Goal: Task Accomplishment & Management: Complete application form

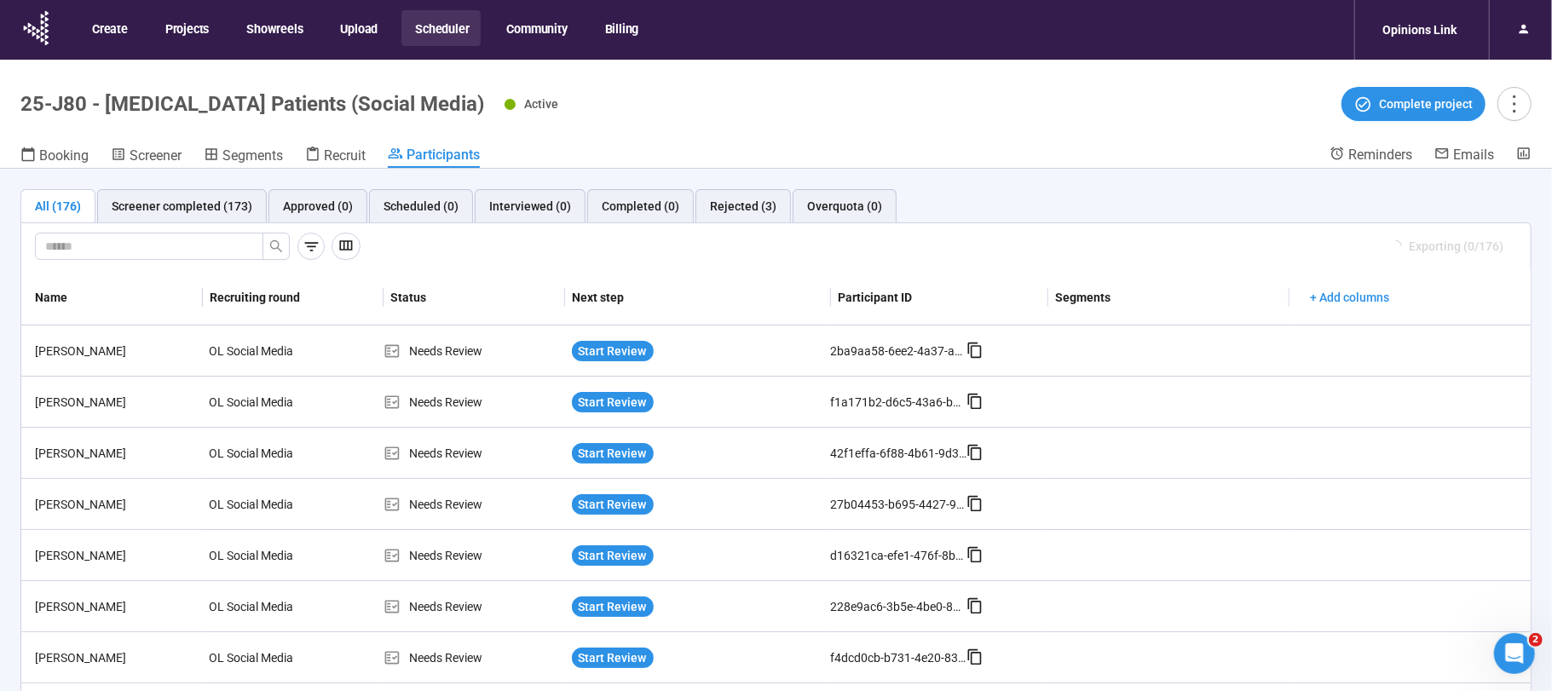
click at [428, 27] on button "Scheduler" at bounding box center [441, 28] width 79 height 36
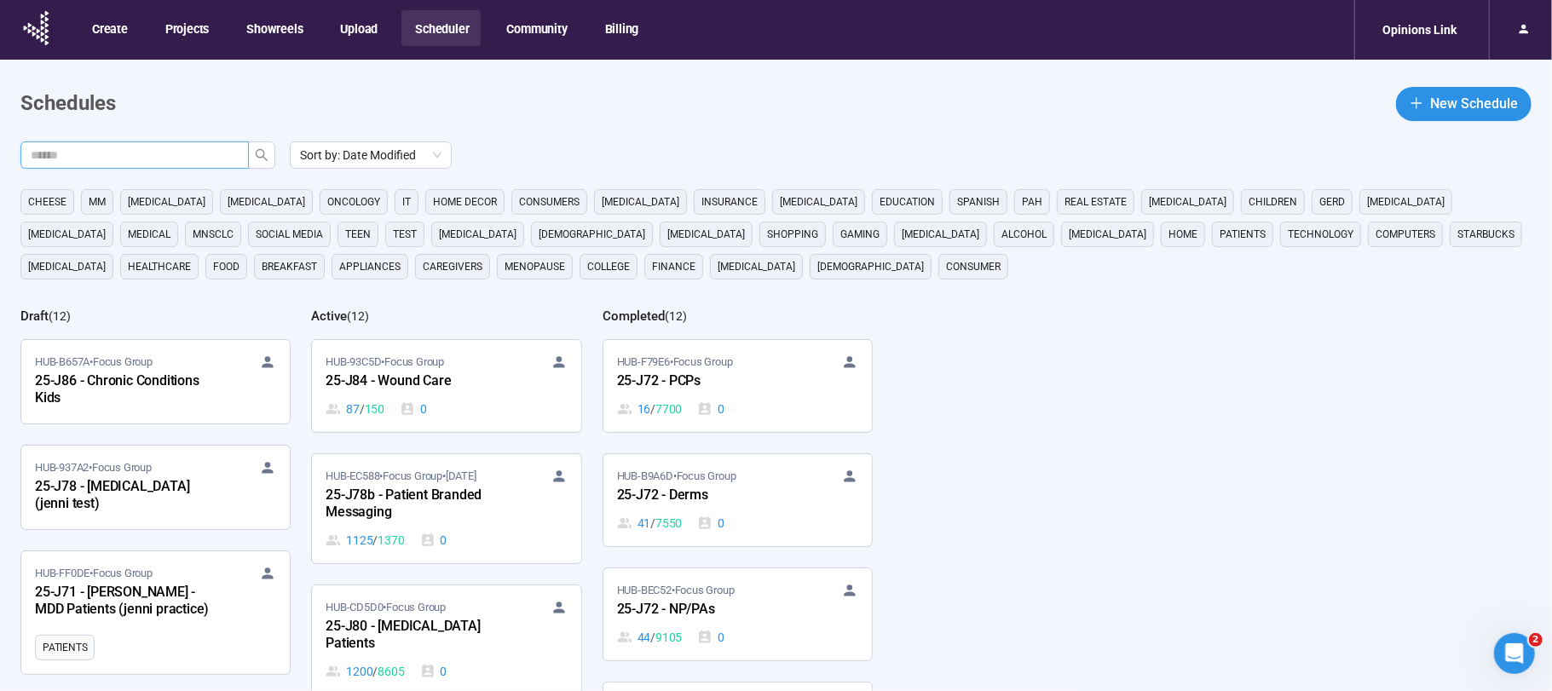
click at [165, 156] on input "text" at bounding box center [128, 155] width 194 height 19
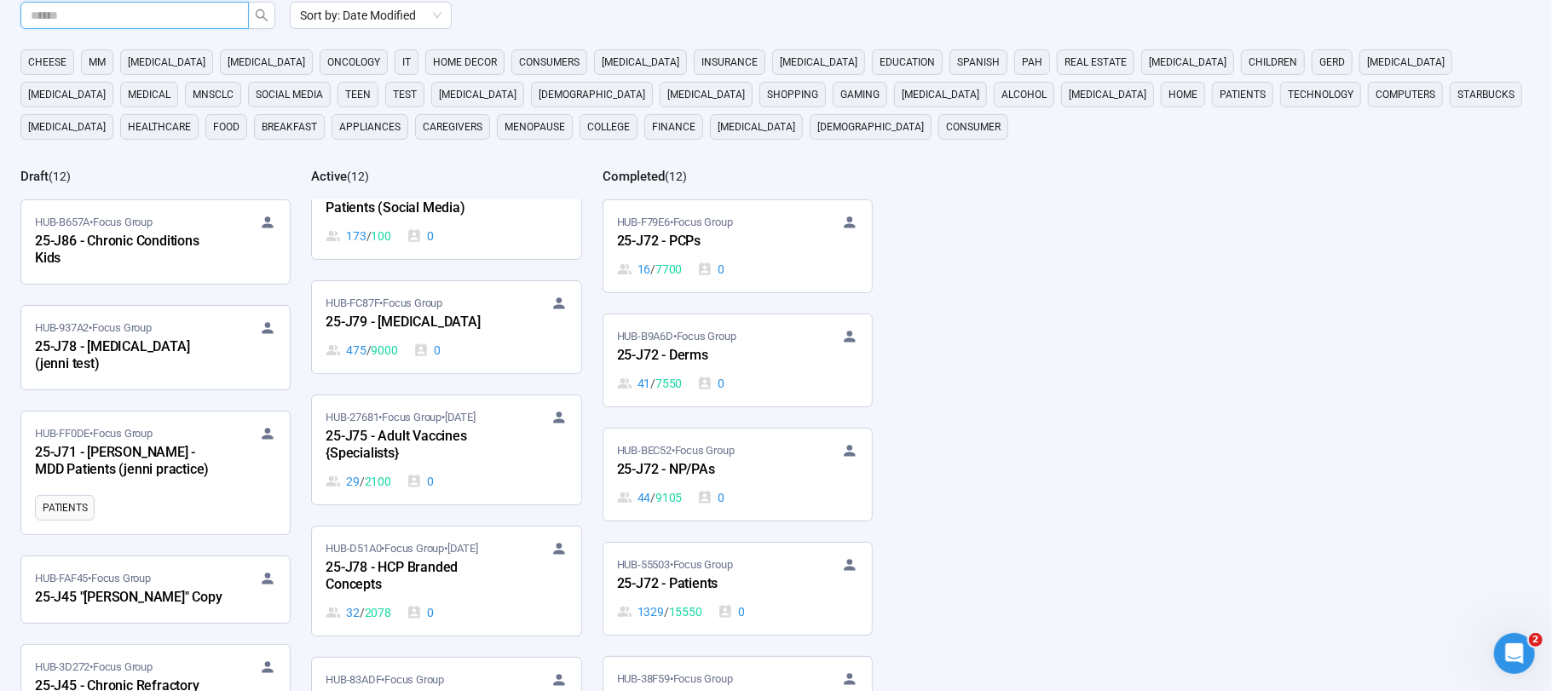
scroll to position [433, 0]
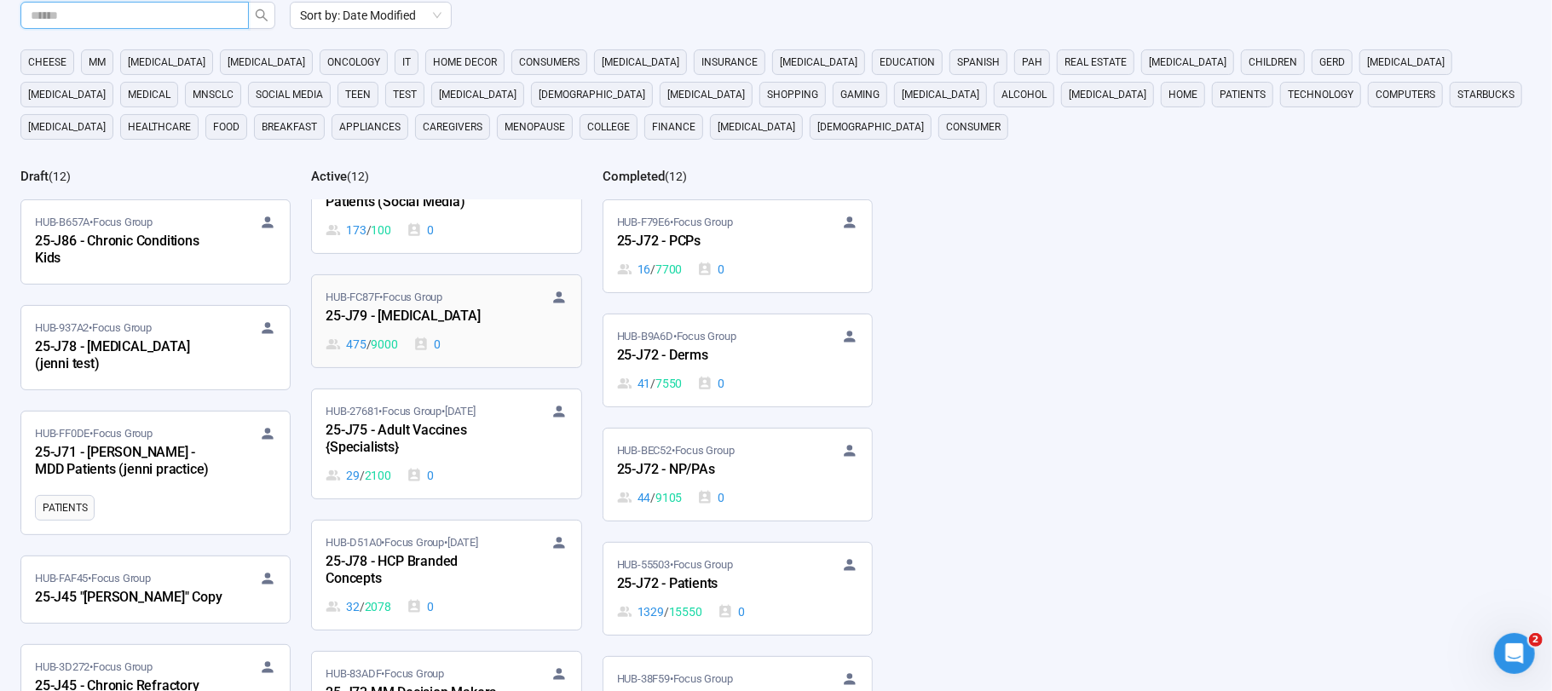
click at [460, 311] on div "25-J79 - [MEDICAL_DATA]" at bounding box center [420, 317] width 188 height 22
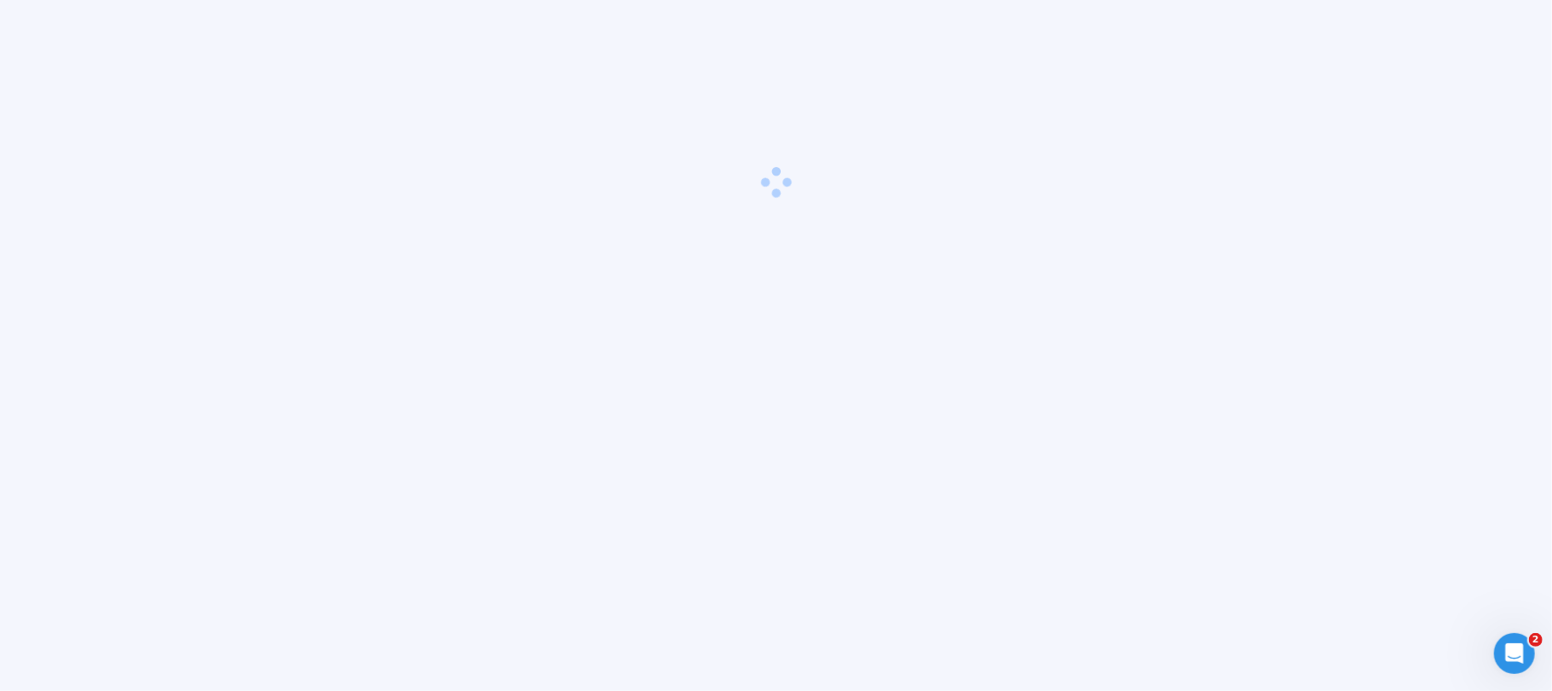
scroll to position [60, 0]
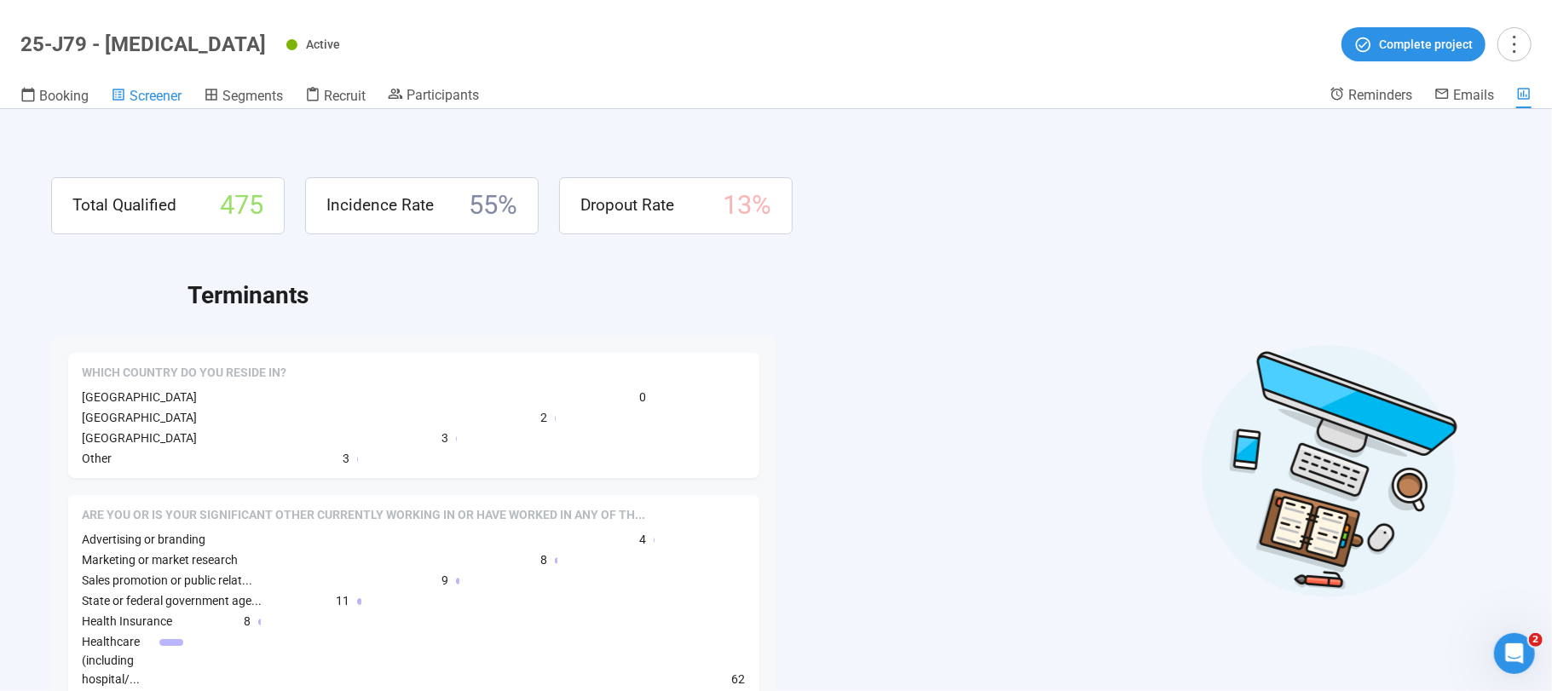
click at [125, 90] on icon at bounding box center [118, 94] width 15 height 15
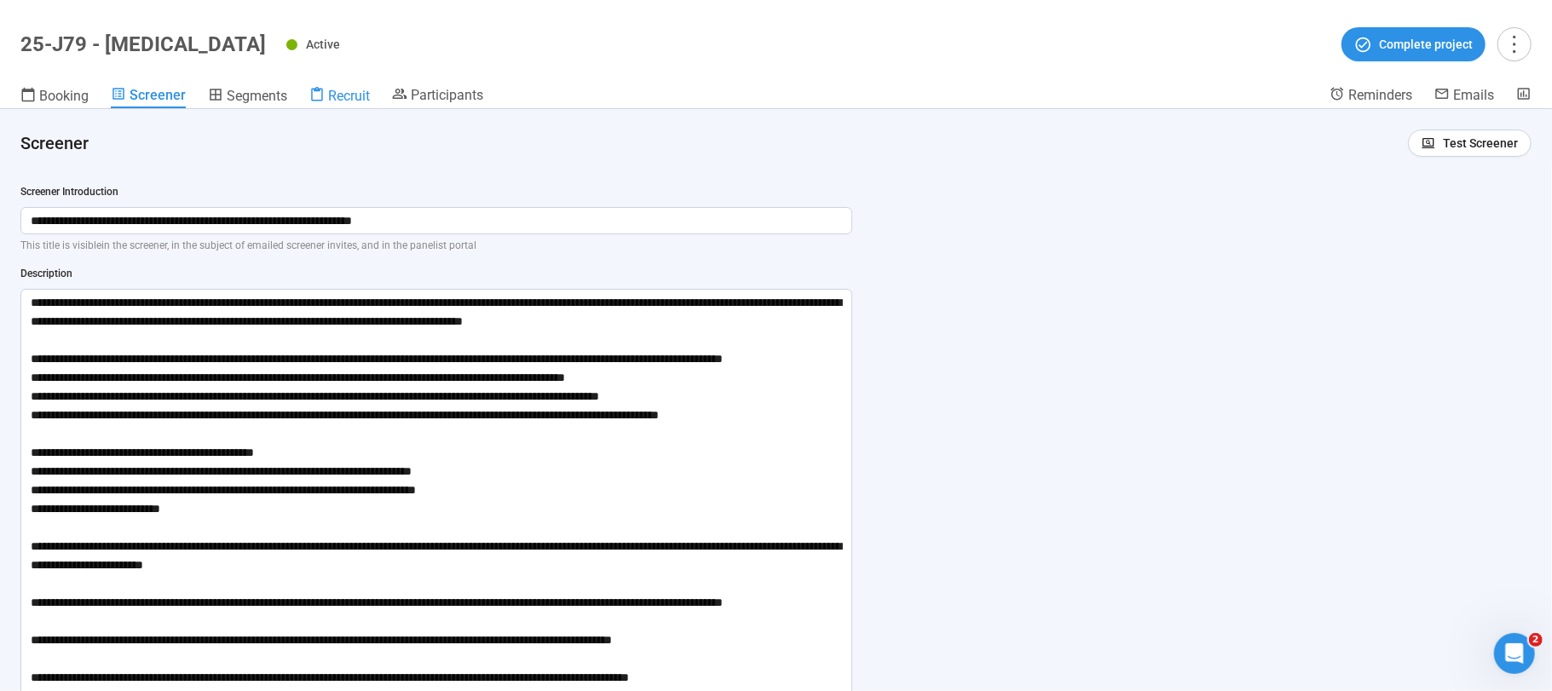
click at [344, 96] on span "Recruit" at bounding box center [349, 96] width 42 height 16
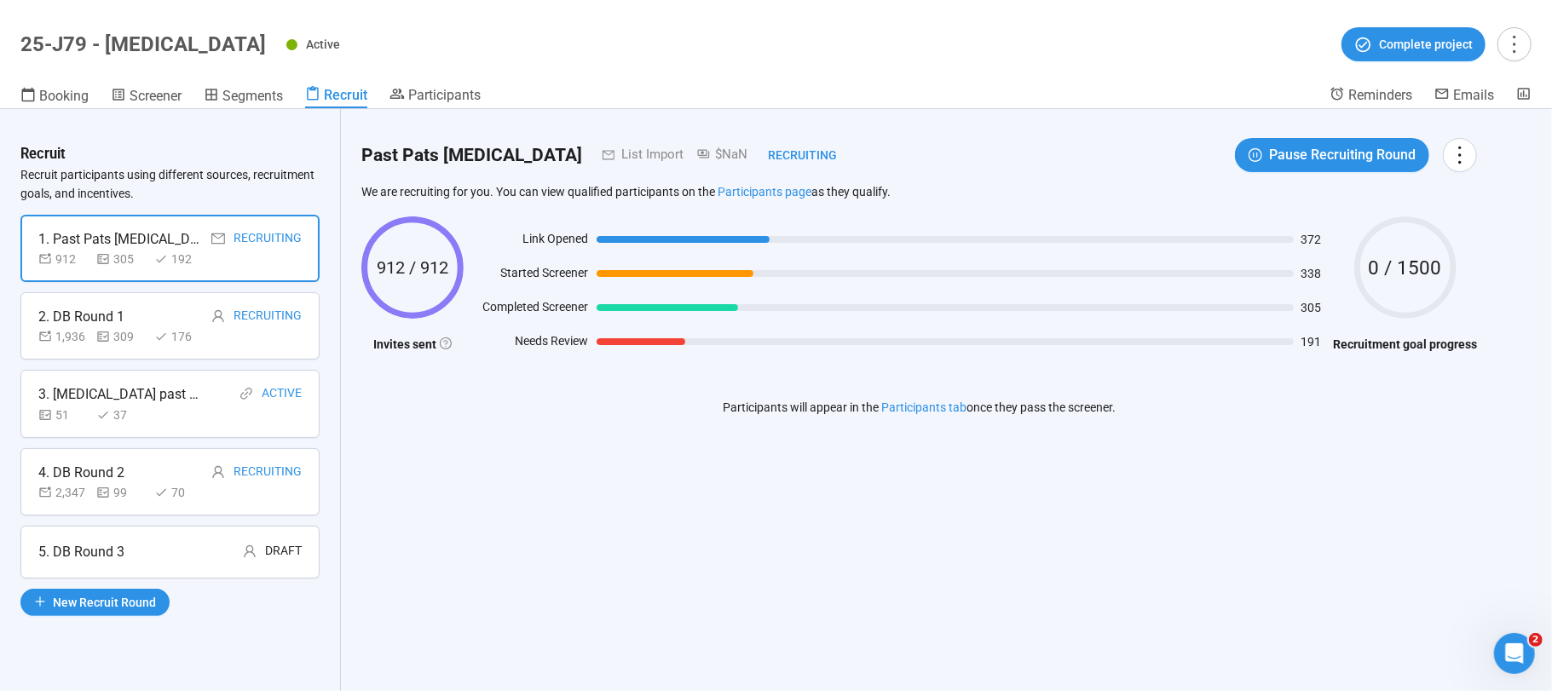
click at [78, 541] on div "5. DB Round 3" at bounding box center [81, 551] width 86 height 21
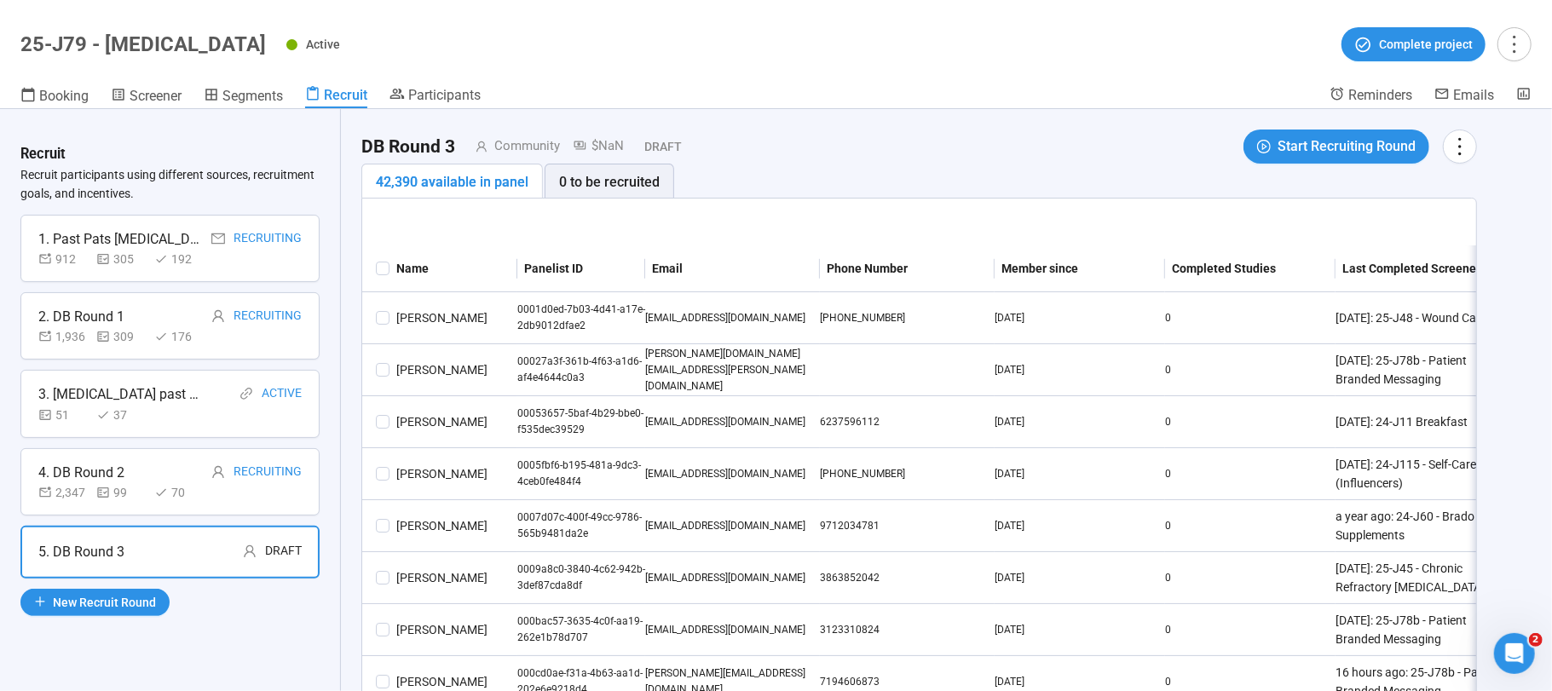
click at [169, 546] on div "5. DB Round 3 Draft" at bounding box center [169, 551] width 263 height 21
click at [1465, 144] on icon "more" at bounding box center [1459, 146] width 23 height 23
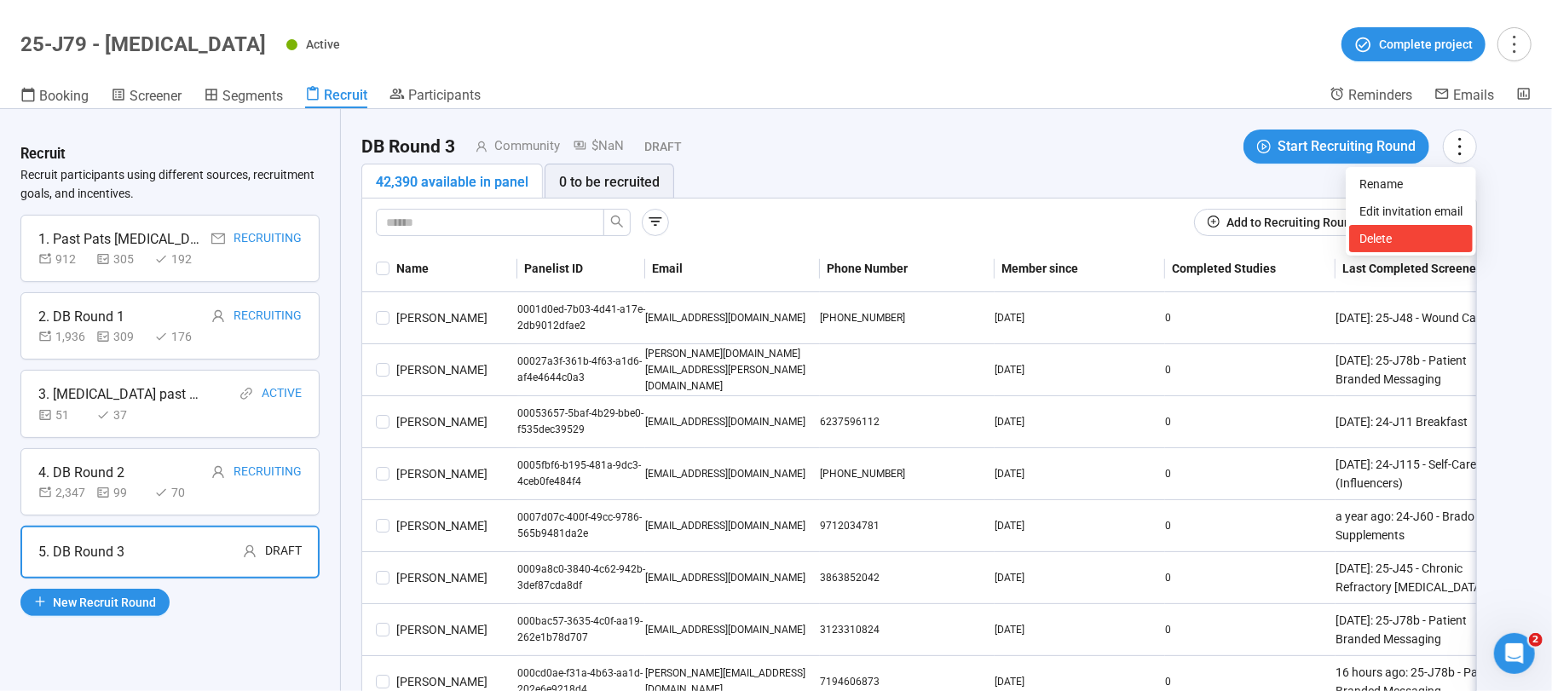
click at [1404, 234] on span "Delete" at bounding box center [1411, 238] width 103 height 19
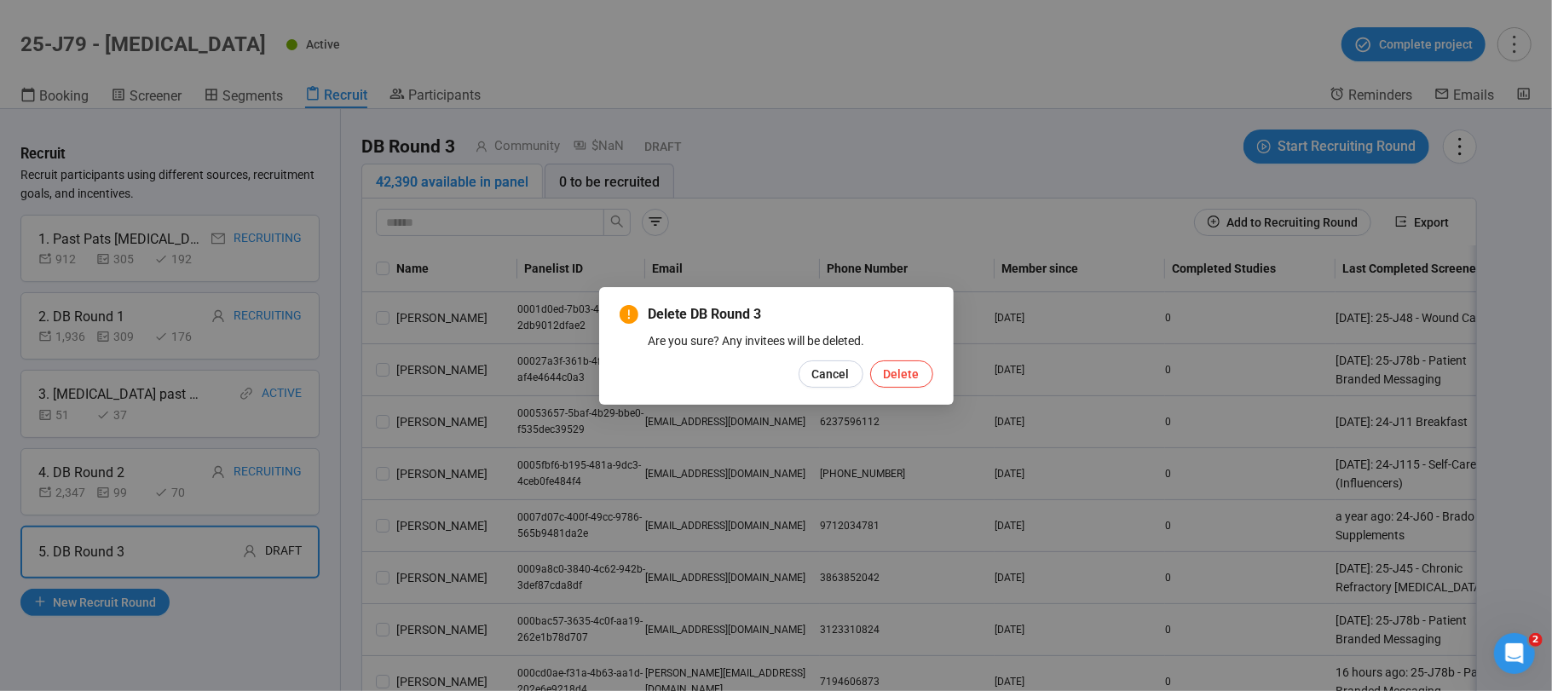
click at [927, 373] on button "Delete" at bounding box center [901, 374] width 63 height 27
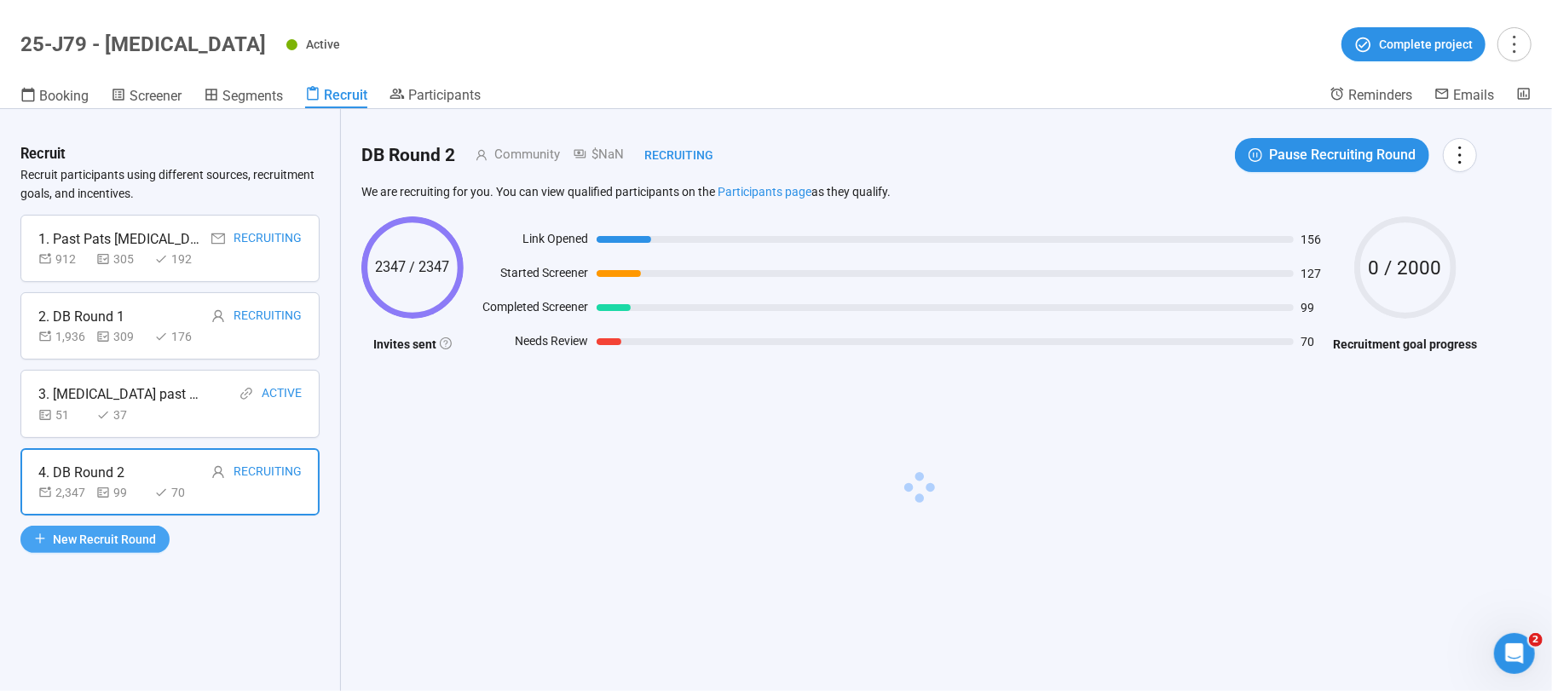
click at [79, 540] on span "New Recruit Round" at bounding box center [104, 539] width 103 height 19
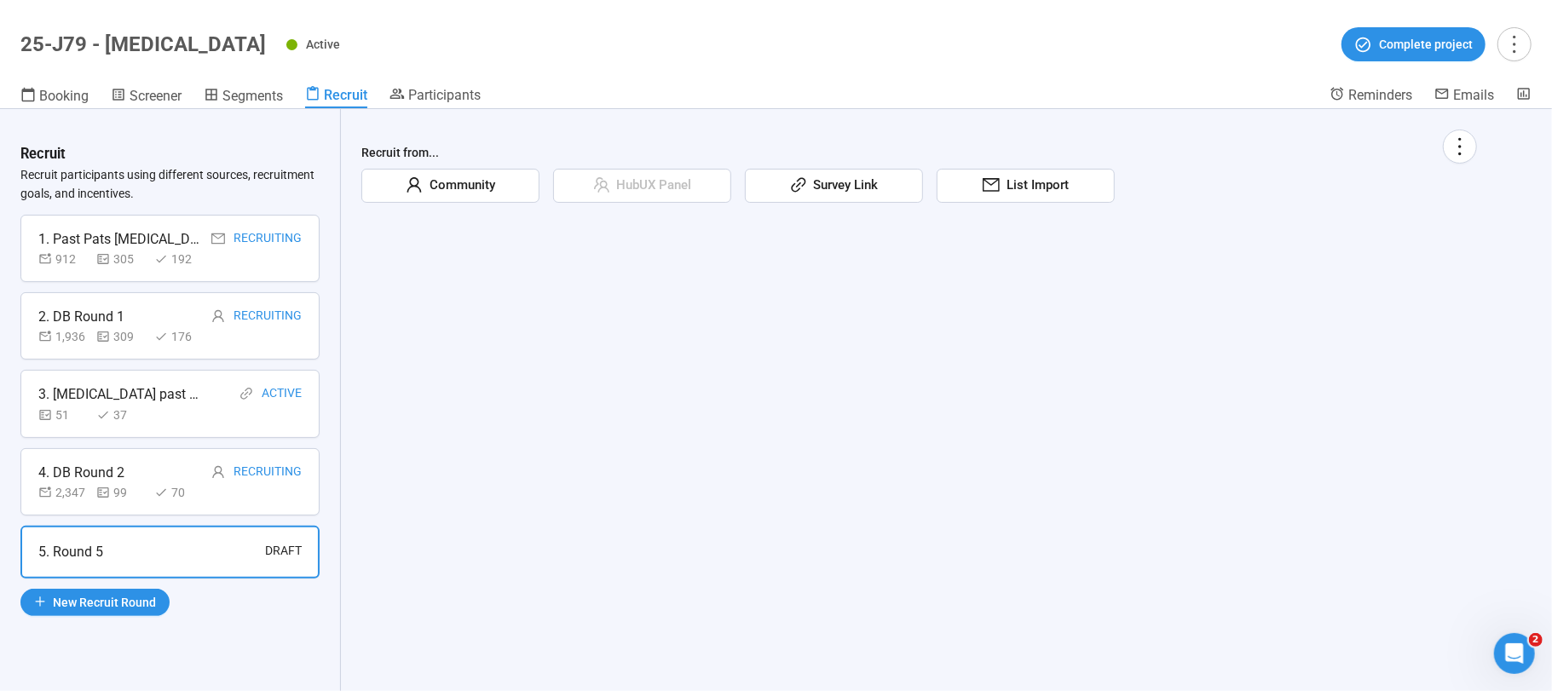
click at [863, 179] on span "Survey Link" at bounding box center [843, 186] width 72 height 20
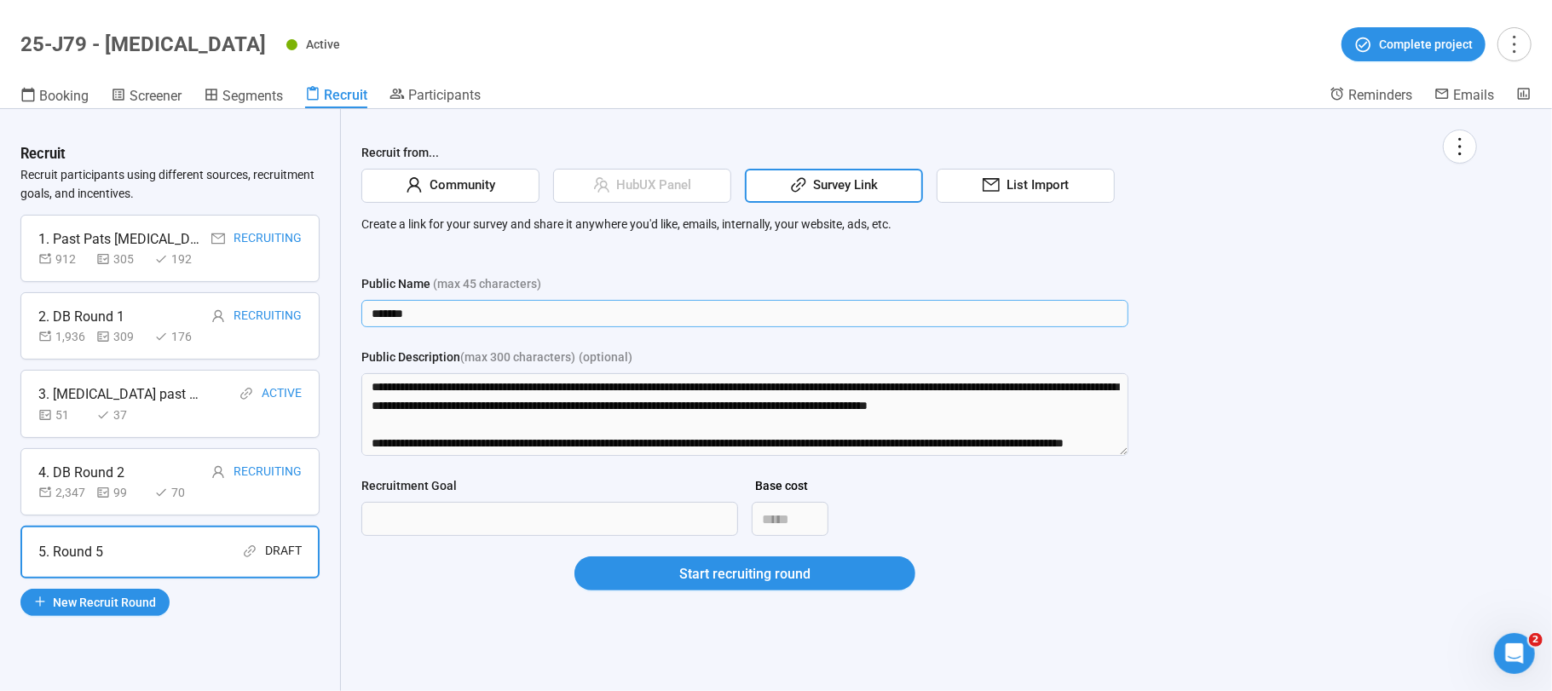
drag, startPoint x: 425, startPoint y: 307, endPoint x: 319, endPoint y: 291, distance: 107.8
click at [319, 299] on div "Recruit Recruit participants using different sources, recruitment goals, and in…" at bounding box center [776, 400] width 1552 height 582
type input "**********"
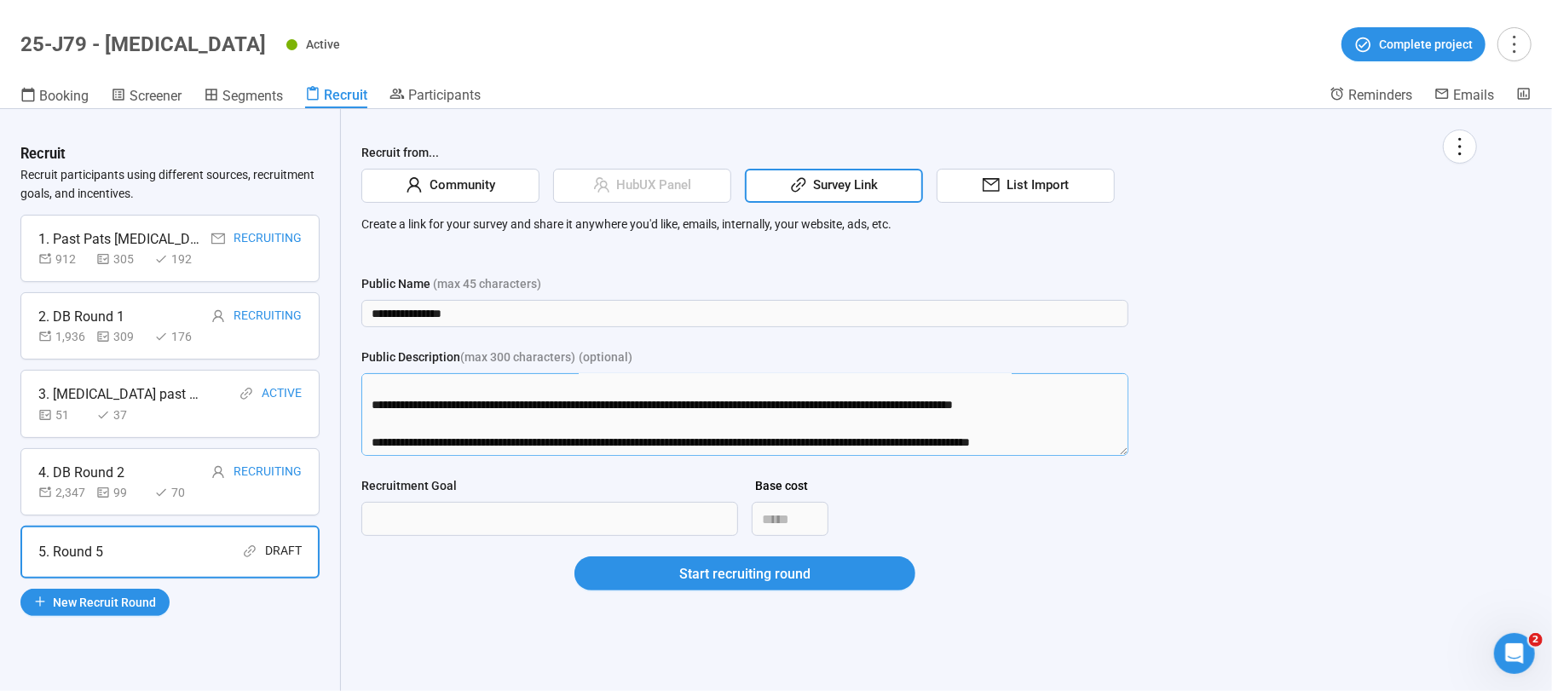
drag, startPoint x: 375, startPoint y: 384, endPoint x: 485, endPoint y: 629, distance: 268.3
click at [485, 629] on div "**********" at bounding box center [919, 380] width 1157 height 543
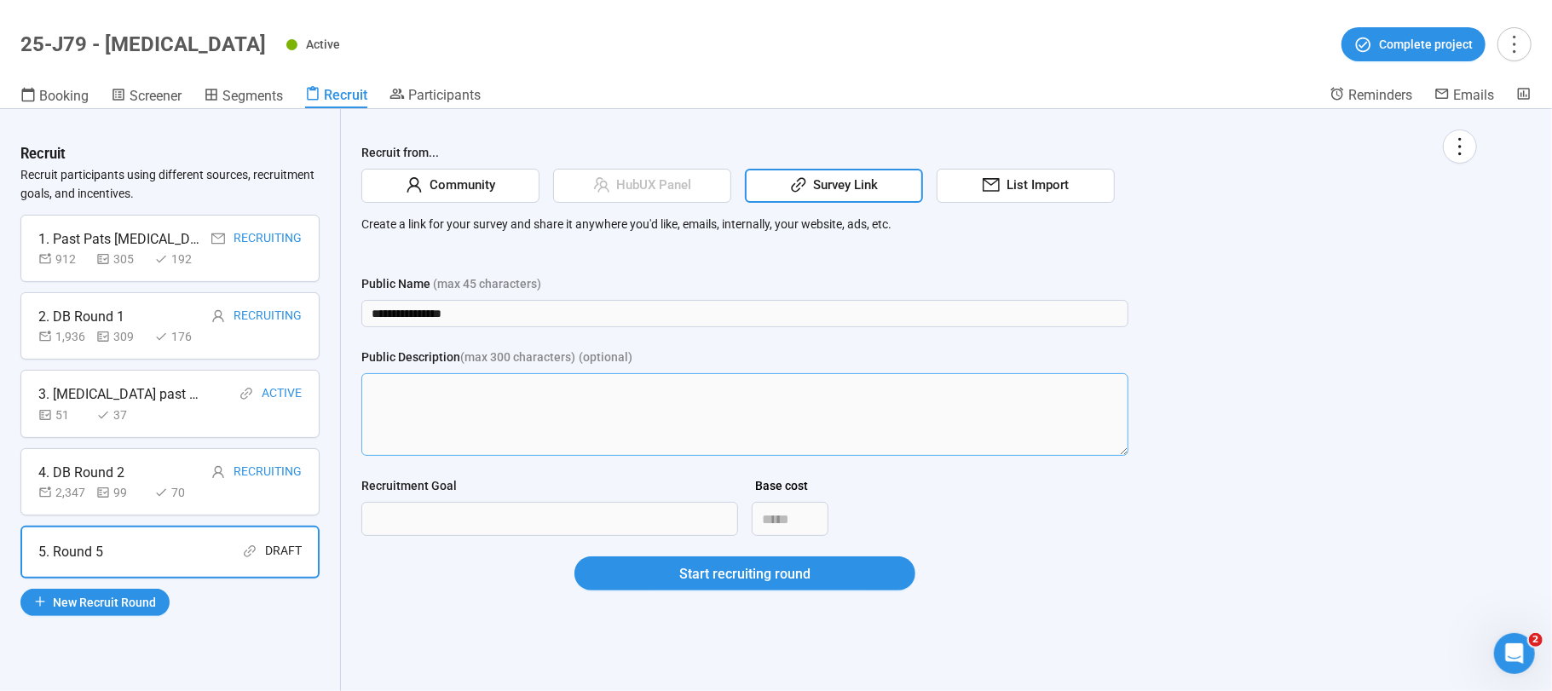
scroll to position [0, 0]
click at [410, 518] on input "Recruitment Goal" at bounding box center [549, 519] width 375 height 32
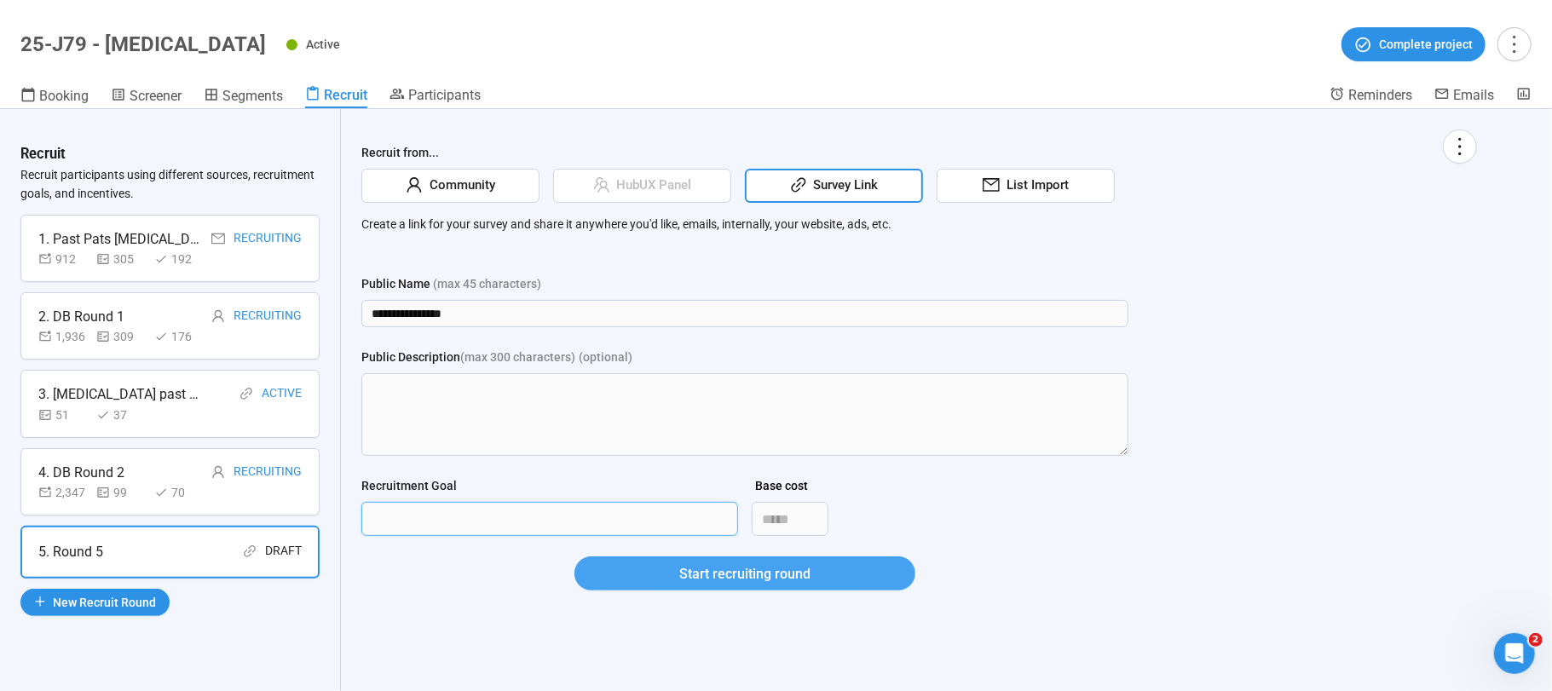
type input "***"
click at [773, 574] on span "Start recruiting round" at bounding box center [744, 574] width 131 height 21
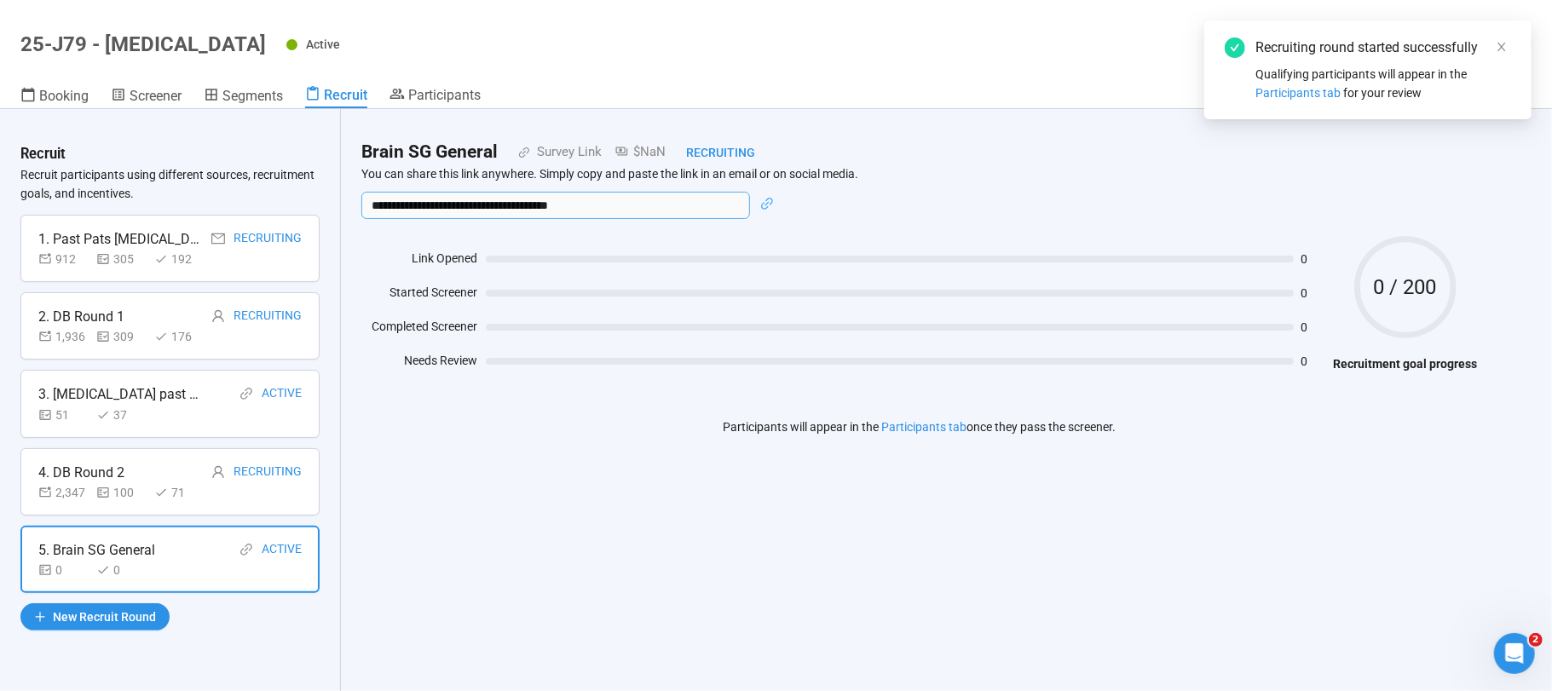
click at [490, 210] on input "**********" at bounding box center [555, 205] width 389 height 27
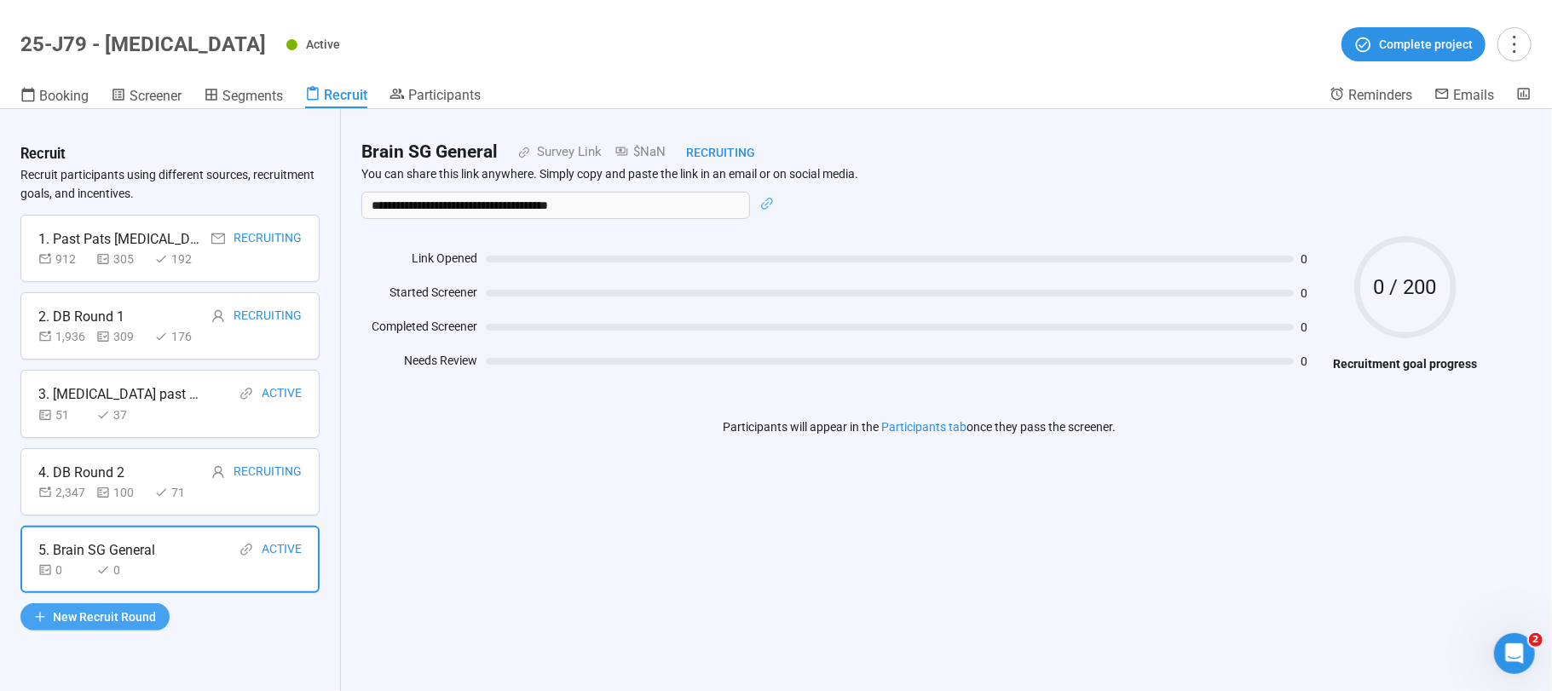
click at [87, 608] on button "New Recruit Round" at bounding box center [94, 617] width 149 height 27
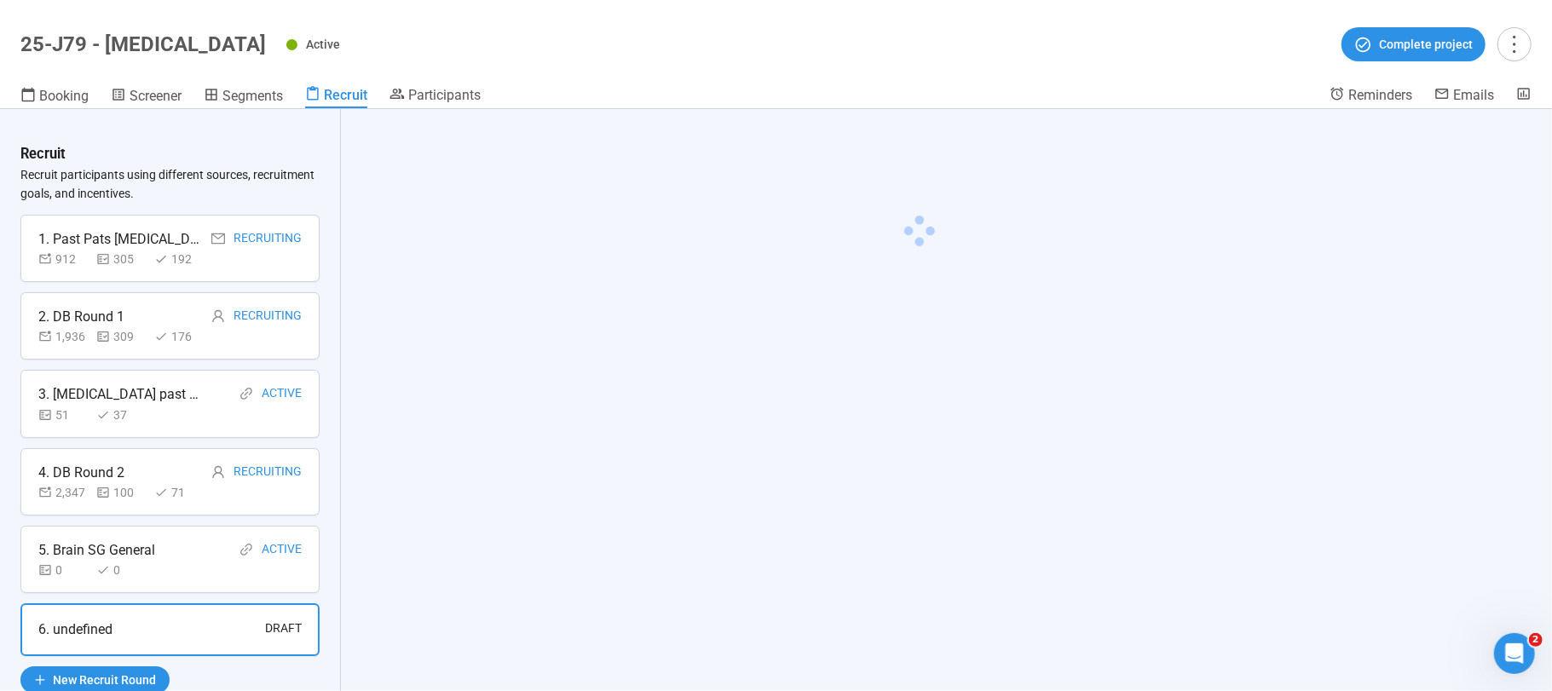
click at [82, 619] on div "6. undefined" at bounding box center [75, 629] width 74 height 21
click at [835, 185] on span "Survey Link" at bounding box center [843, 186] width 72 height 20
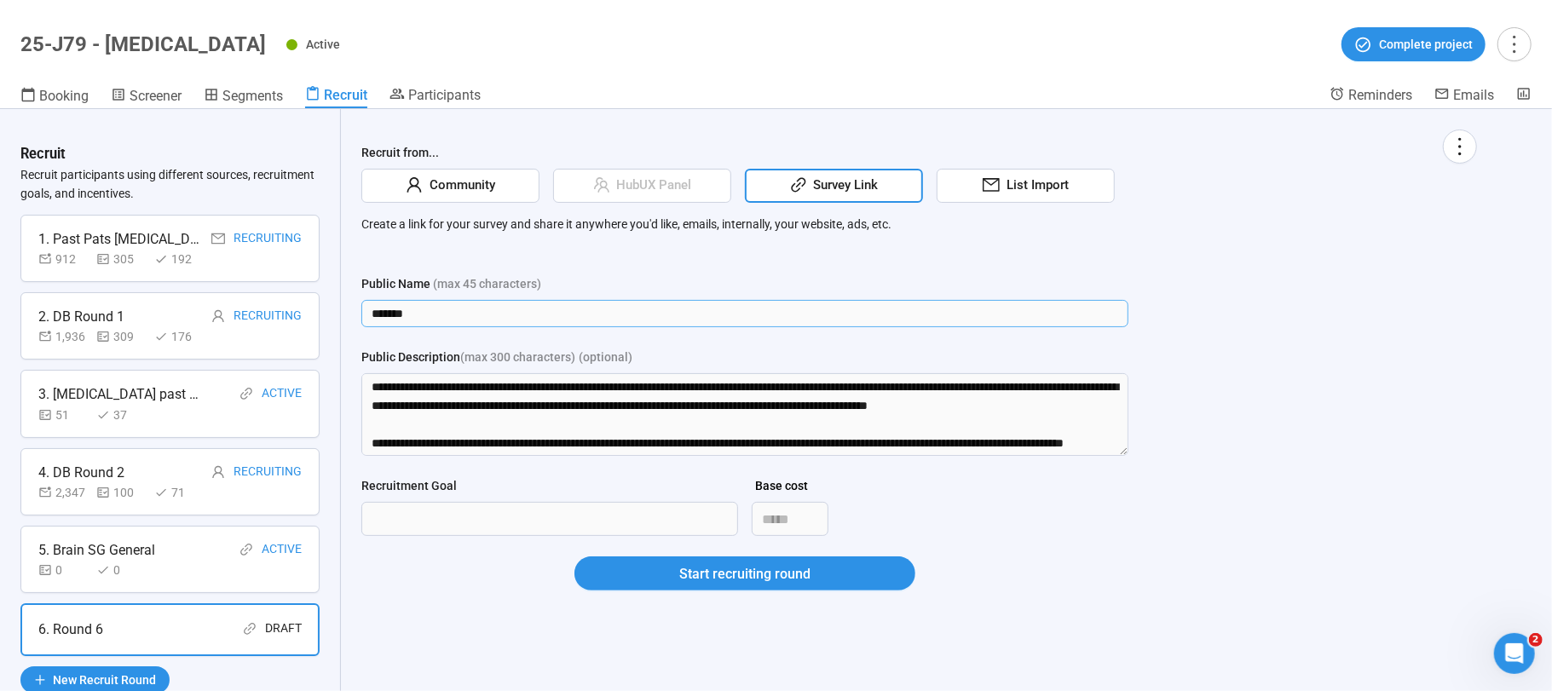
drag, startPoint x: 460, startPoint y: 310, endPoint x: 199, endPoint y: 224, distance: 273.9
click at [188, 273] on div "Recruit Recruit participants using different sources, recruitment goals, and in…" at bounding box center [776, 400] width 1552 height 582
type input "**********"
click at [575, 557] on button "Start recruiting round" at bounding box center [745, 574] width 341 height 34
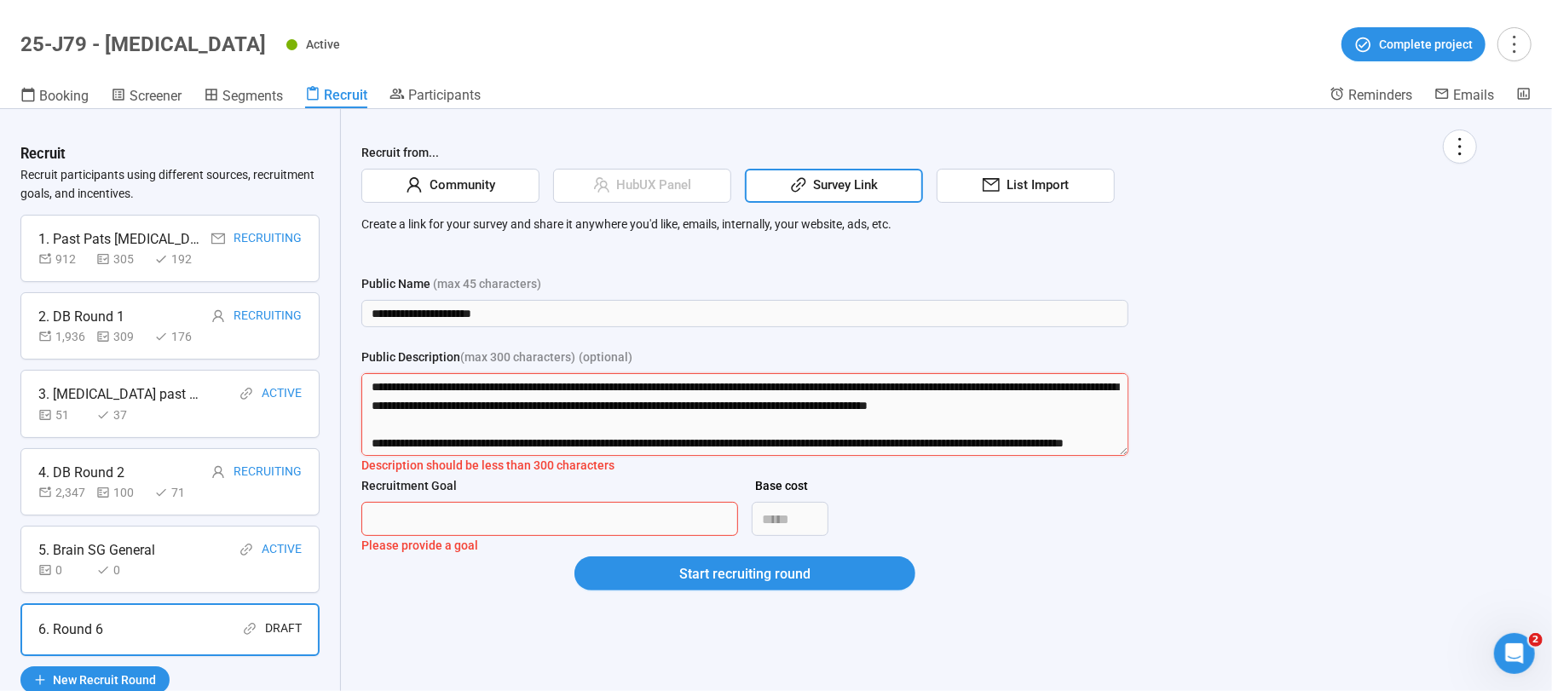
scroll to position [394, 0]
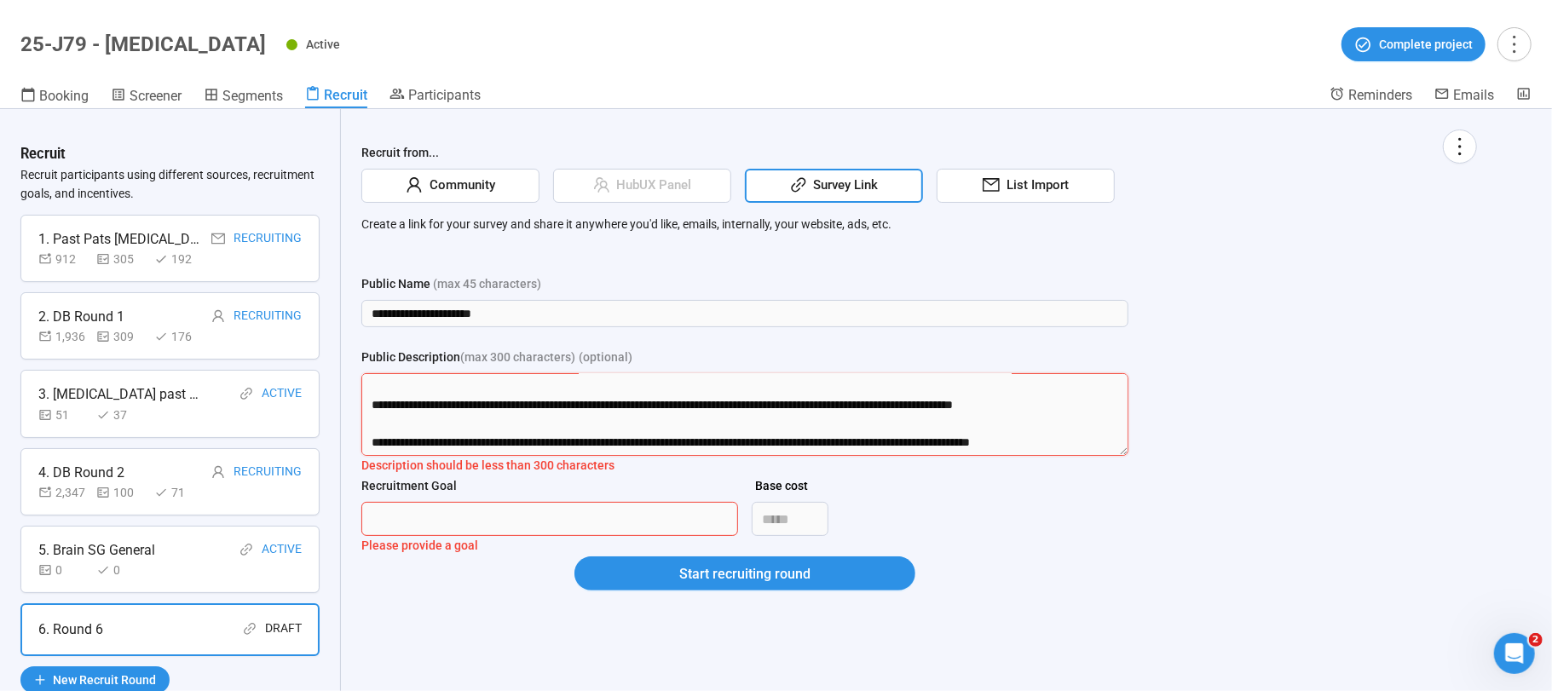
drag, startPoint x: 369, startPoint y: 379, endPoint x: 367, endPoint y: 666, distance: 287.3
click at [367, 666] on div "**********" at bounding box center [919, 400] width 1157 height 582
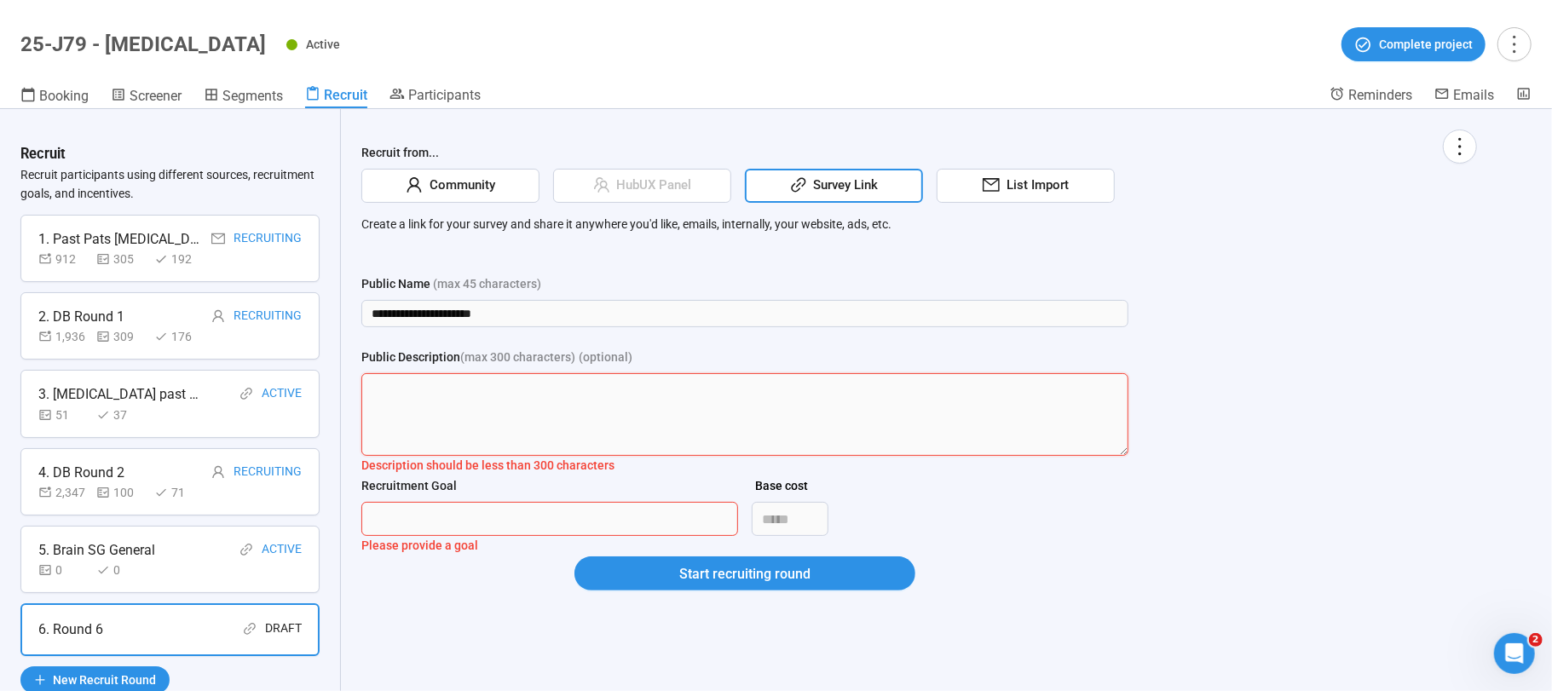
scroll to position [0, 0]
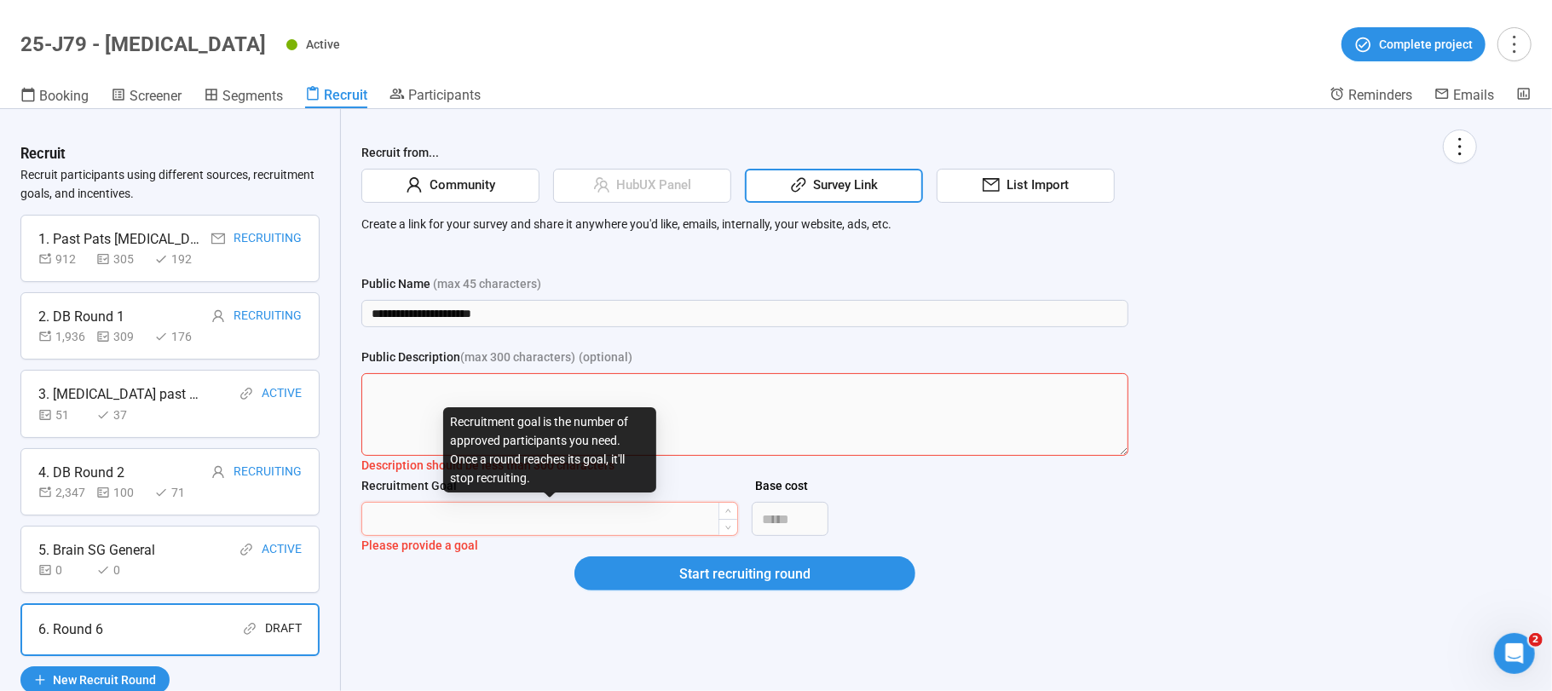
click at [403, 523] on input "Recruitment Goal" at bounding box center [549, 519] width 375 height 32
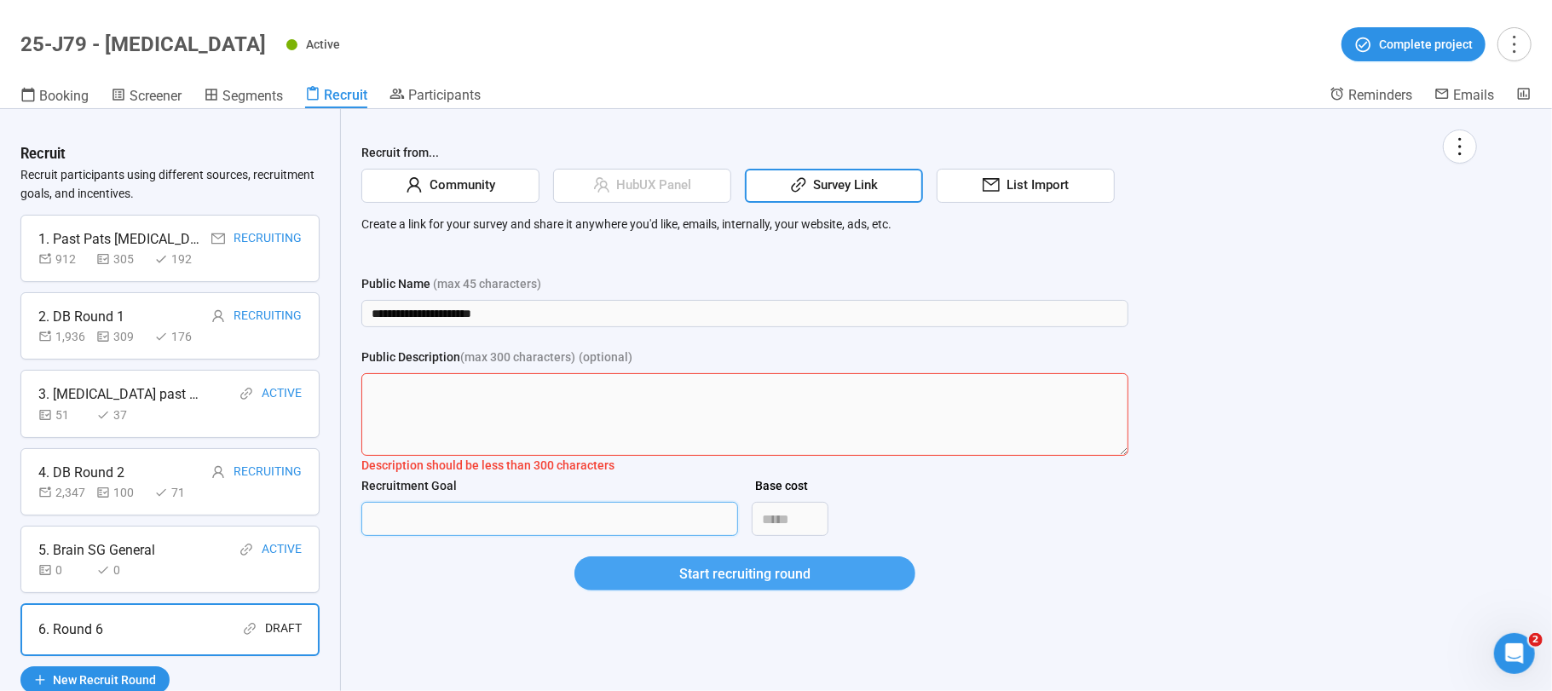
type input "***"
click at [747, 565] on span "Start recruiting round" at bounding box center [744, 574] width 131 height 21
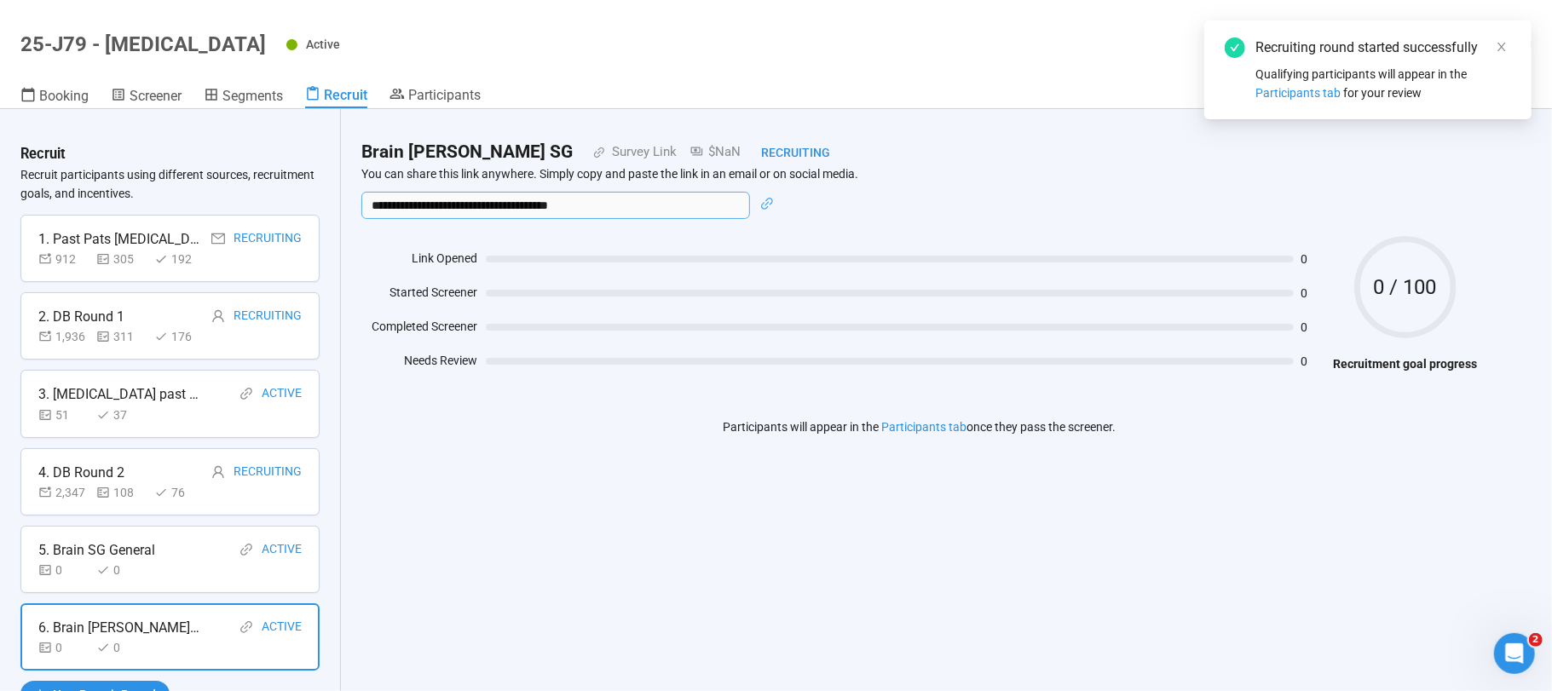
click at [500, 208] on input "**********" at bounding box center [555, 205] width 389 height 27
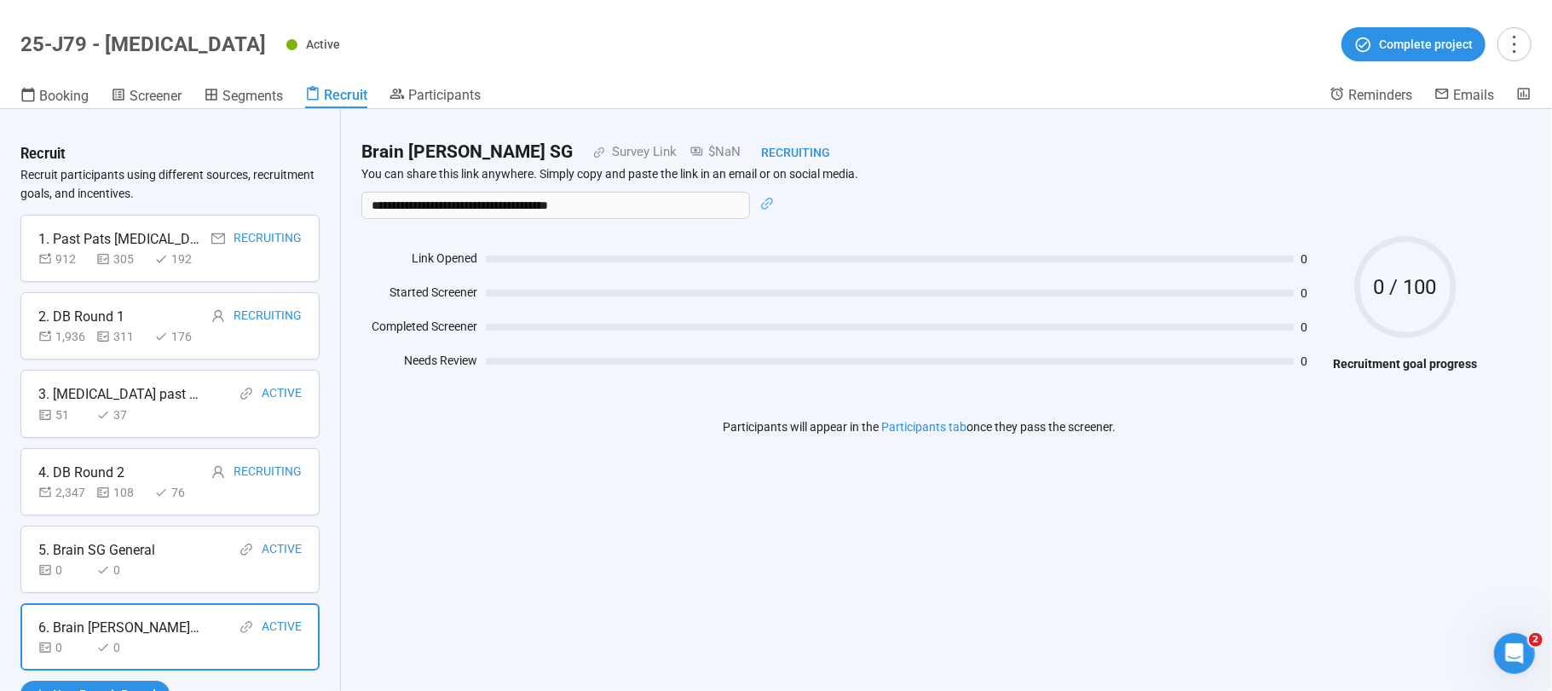
drag, startPoint x: 518, startPoint y: 550, endPoint x: 526, endPoint y: 531, distance: 20.3
click at [518, 550] on div "**********" at bounding box center [919, 400] width 1157 height 582
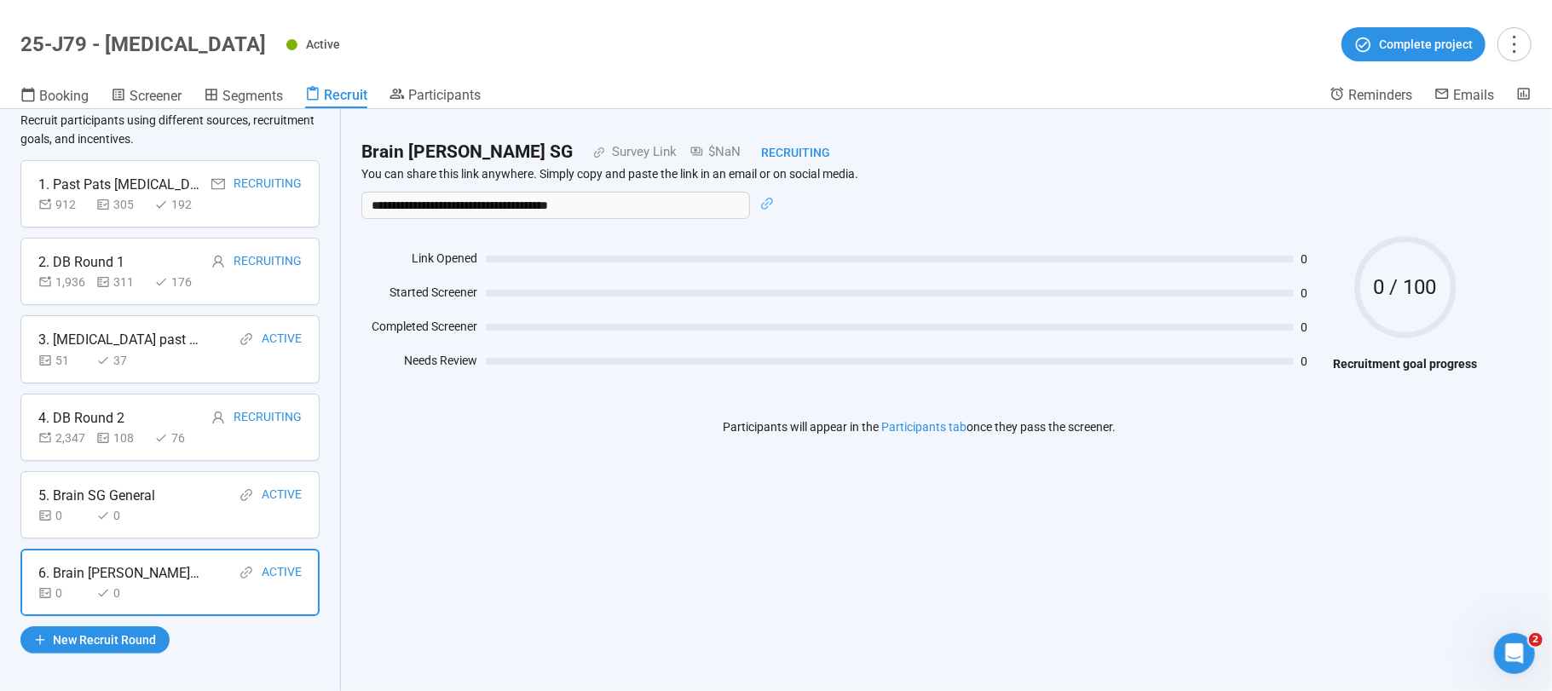
click at [142, 506] on div "0" at bounding box center [121, 515] width 51 height 19
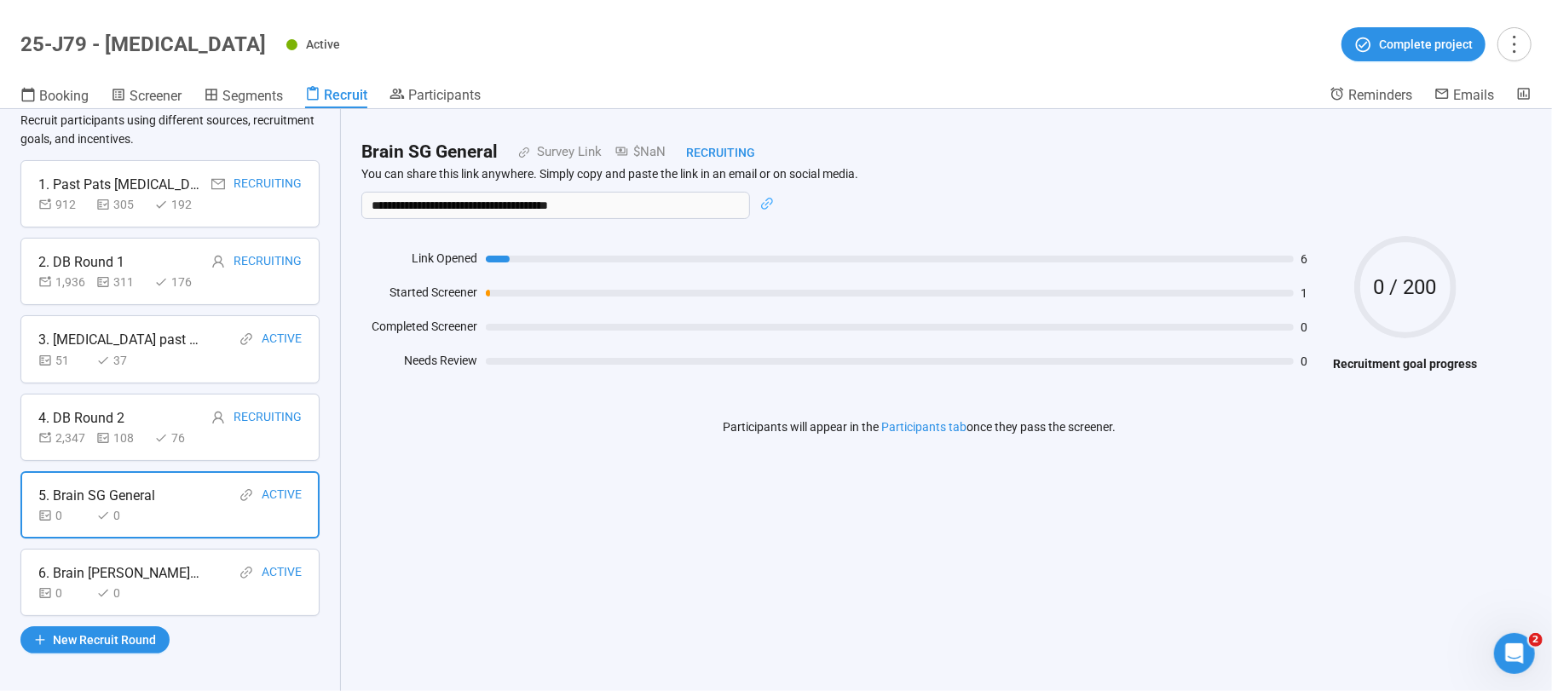
scroll to position [0, 0]
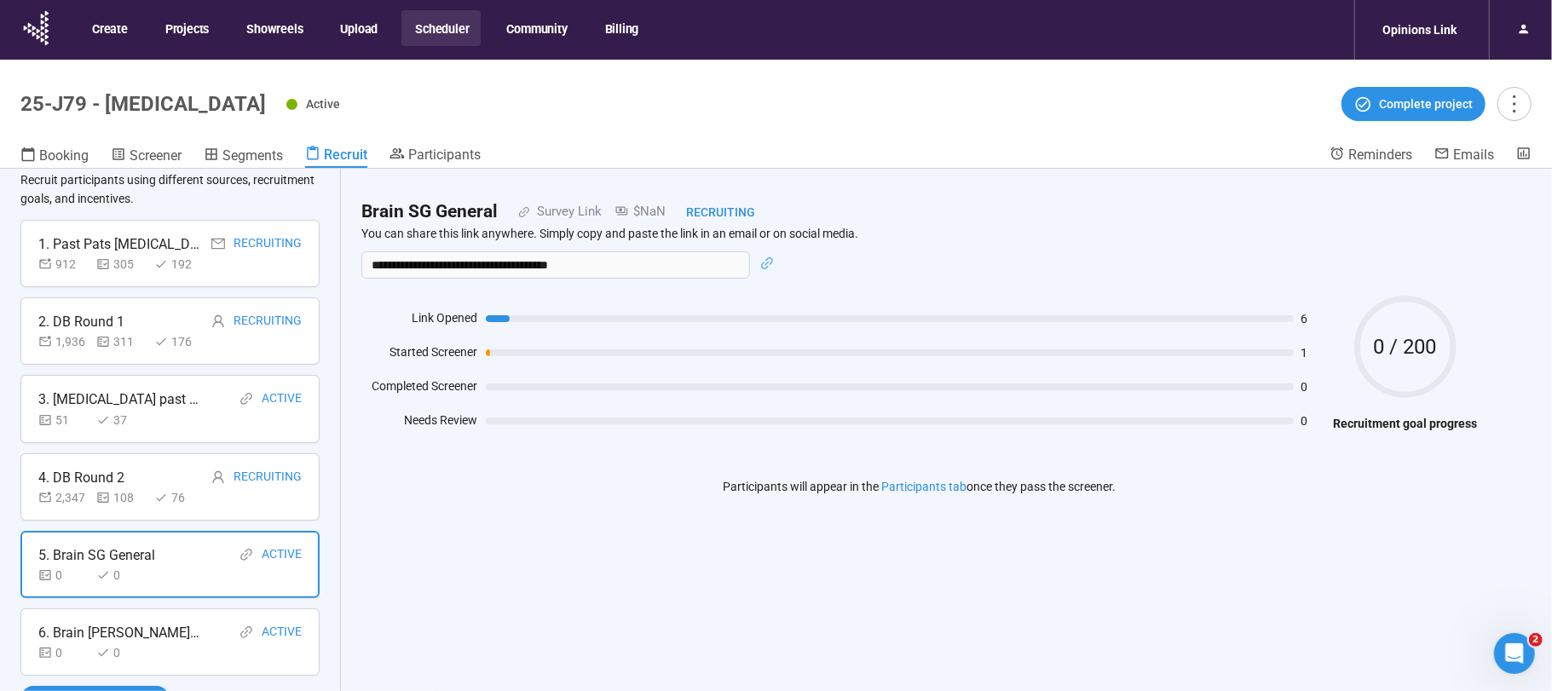
click at [446, 29] on button "Scheduler" at bounding box center [441, 28] width 79 height 36
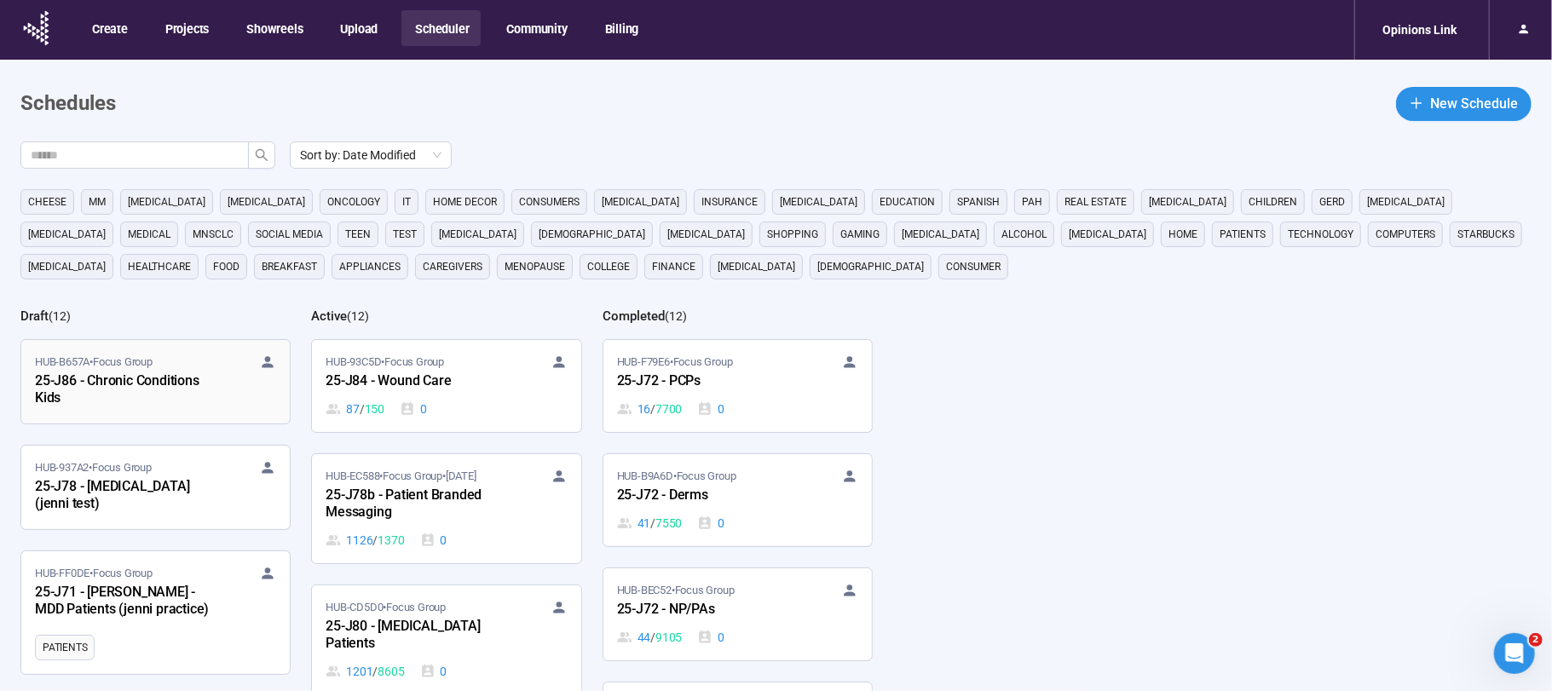
click at [158, 383] on div "25-J86 - Chronic Conditions Kids" at bounding box center [129, 390] width 188 height 39
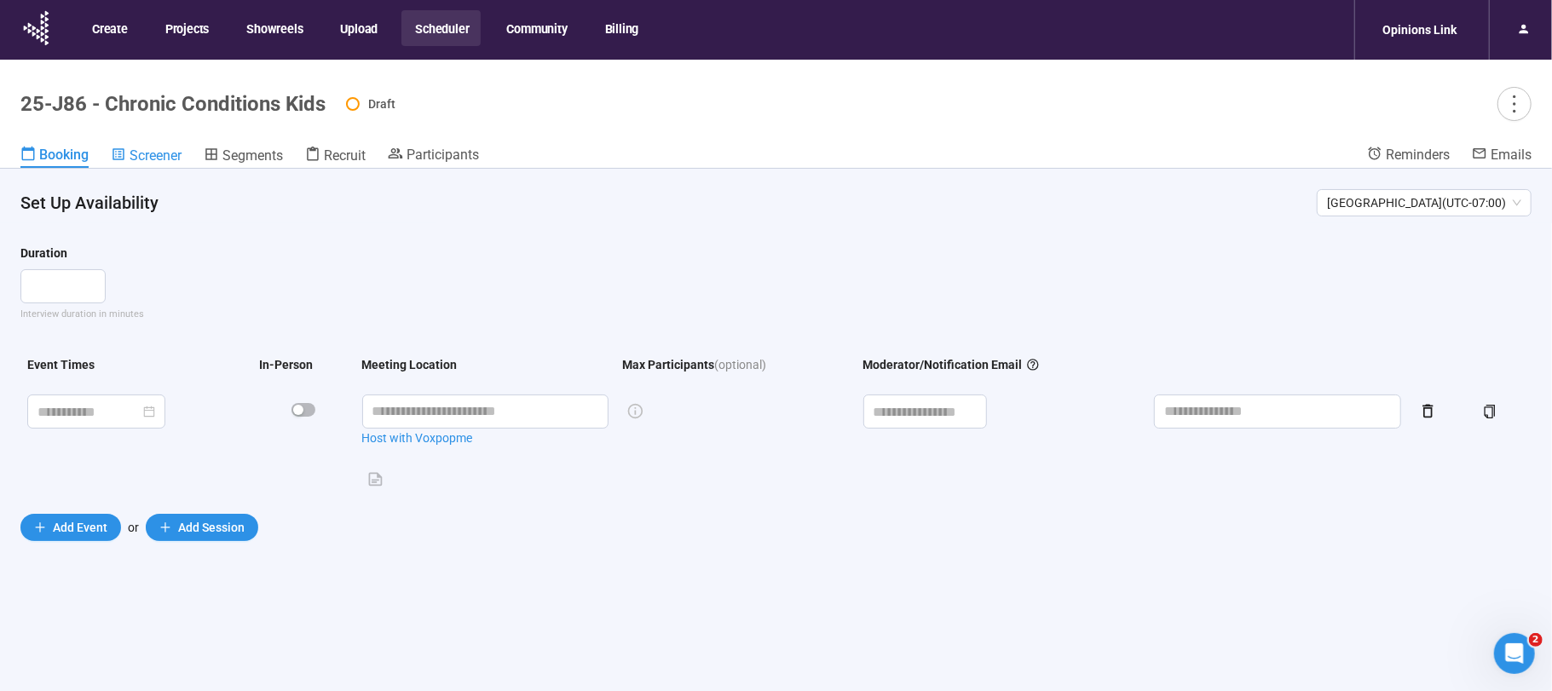
click at [159, 151] on span "Screener" at bounding box center [156, 155] width 52 height 16
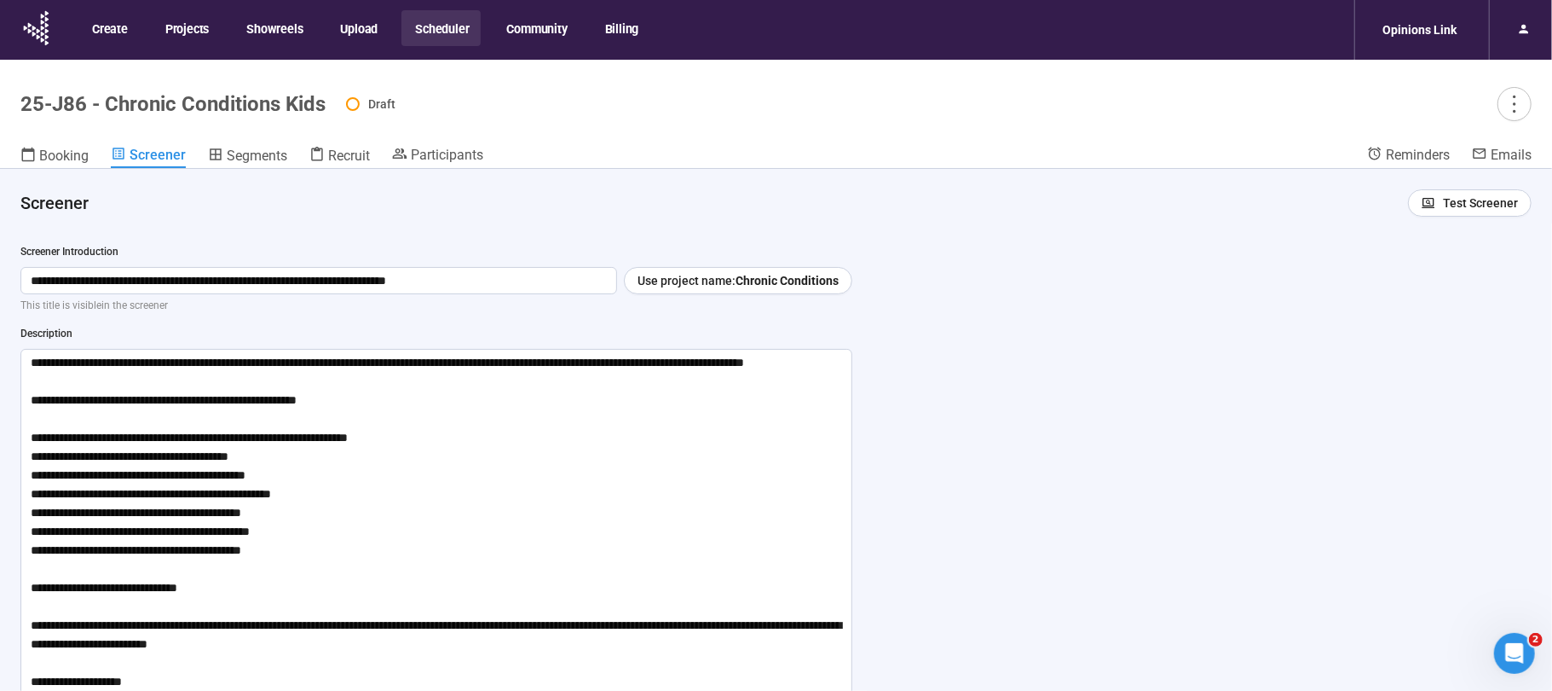
click at [300, 117] on div "25-J86 - Chronic Conditions Kids Draft" at bounding box center [776, 104] width 1512 height 34
click at [201, 103] on h1 "25-J86 - Chronic Conditions Kids" at bounding box center [172, 104] width 305 height 24
click at [230, 101] on h1 "25-J86 - Chronic Conditions Kids" at bounding box center [172, 104] width 305 height 24
click at [1517, 97] on icon "more" at bounding box center [1514, 103] width 23 height 23
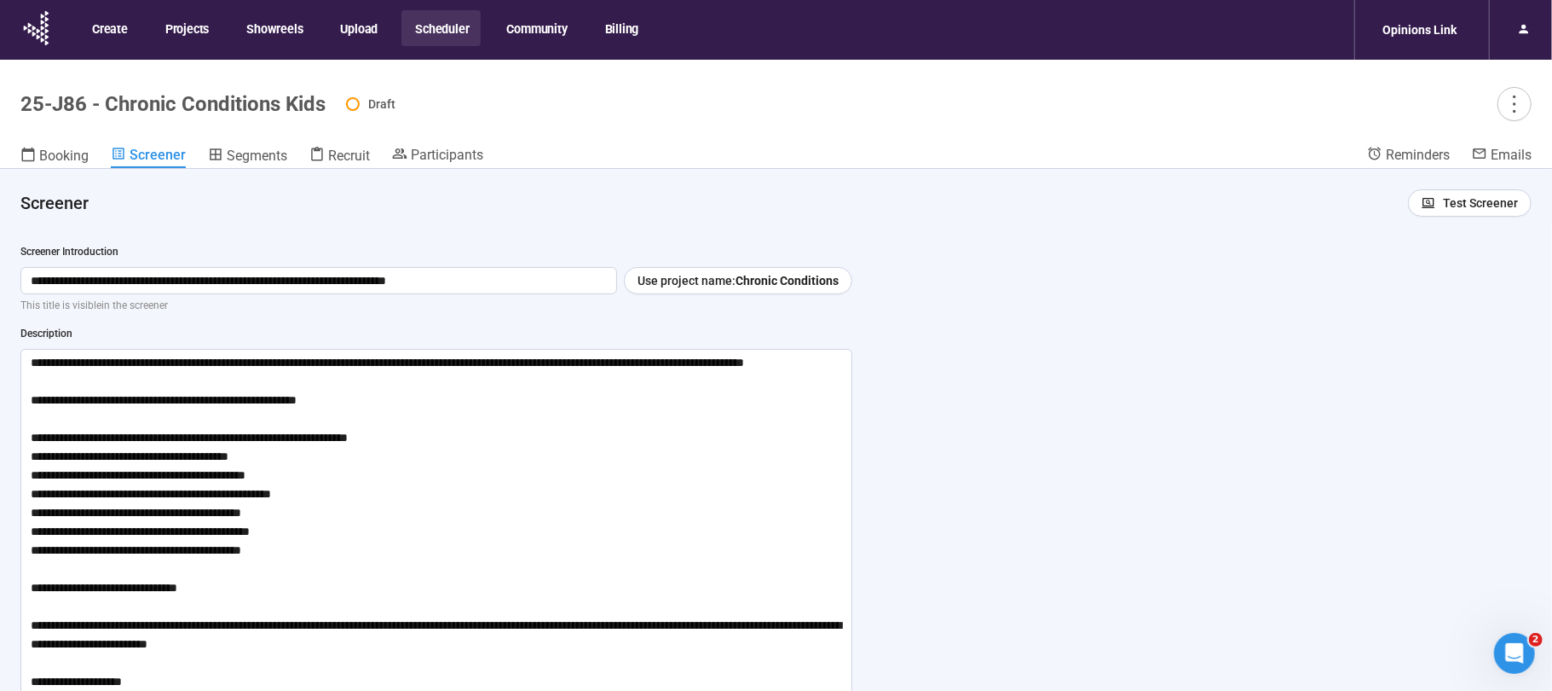
click at [869, 128] on header "25-J86 - Chronic Conditions Kids Draft Booking Screener Segments Recruit Partic…" at bounding box center [776, 114] width 1552 height 109
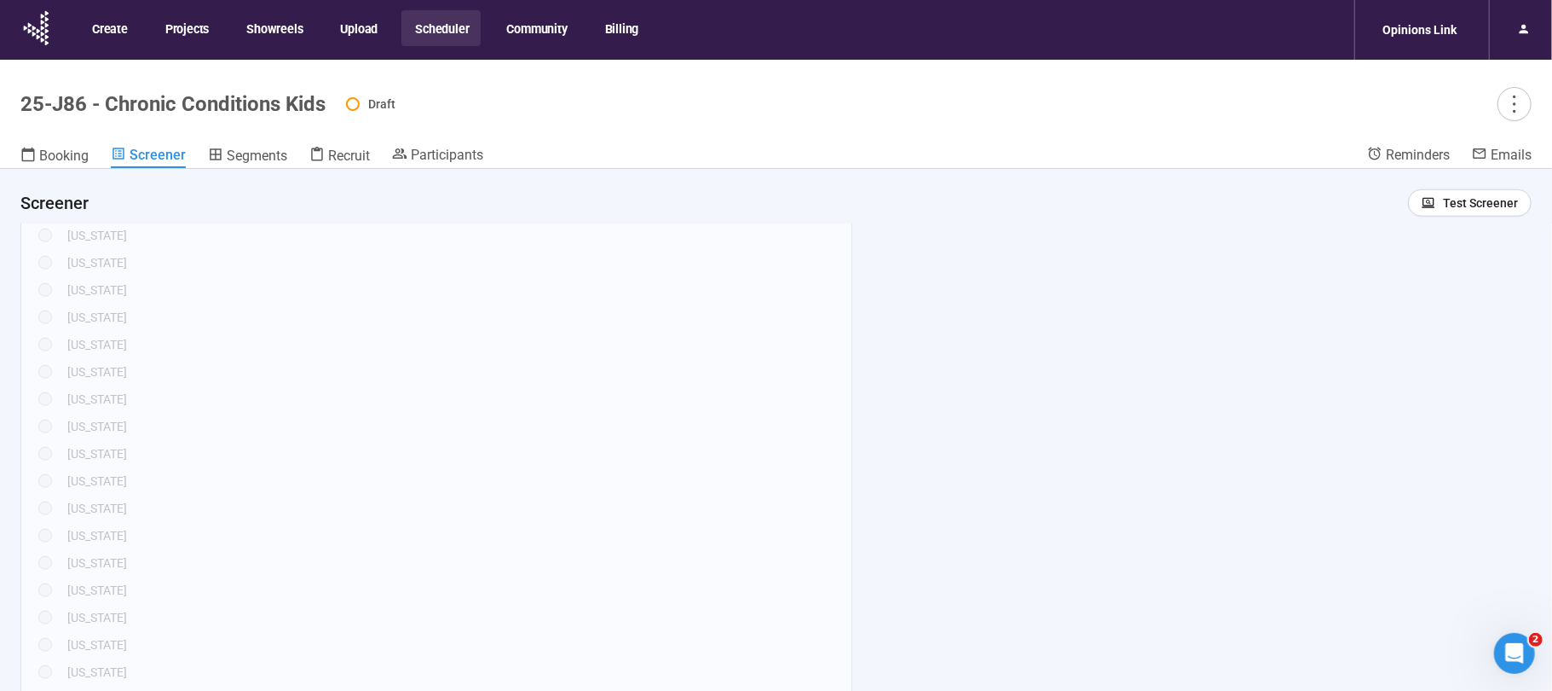
scroll to position [1325, 0]
